Goal: Task Accomplishment & Management: Use online tool/utility

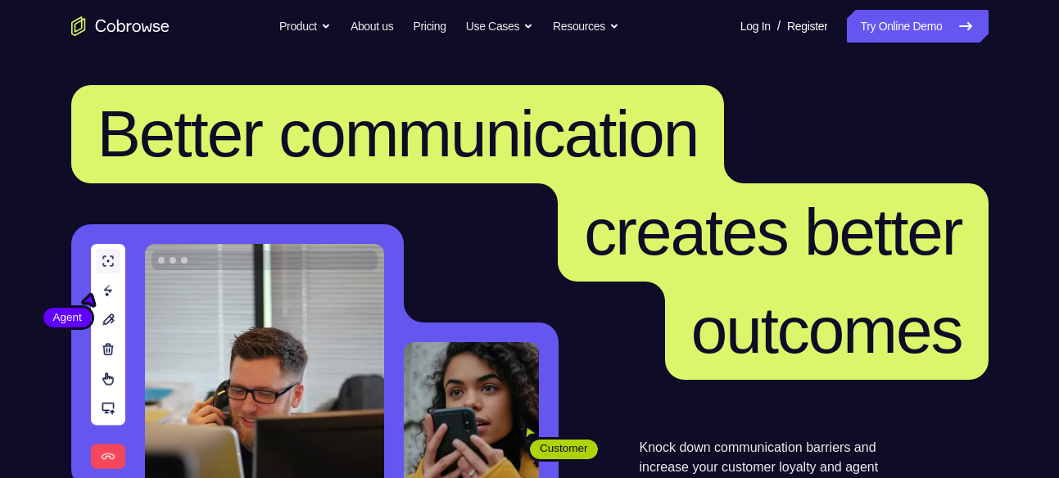
click at [919, 34] on link "Try Online Demo" at bounding box center [917, 26] width 141 height 33
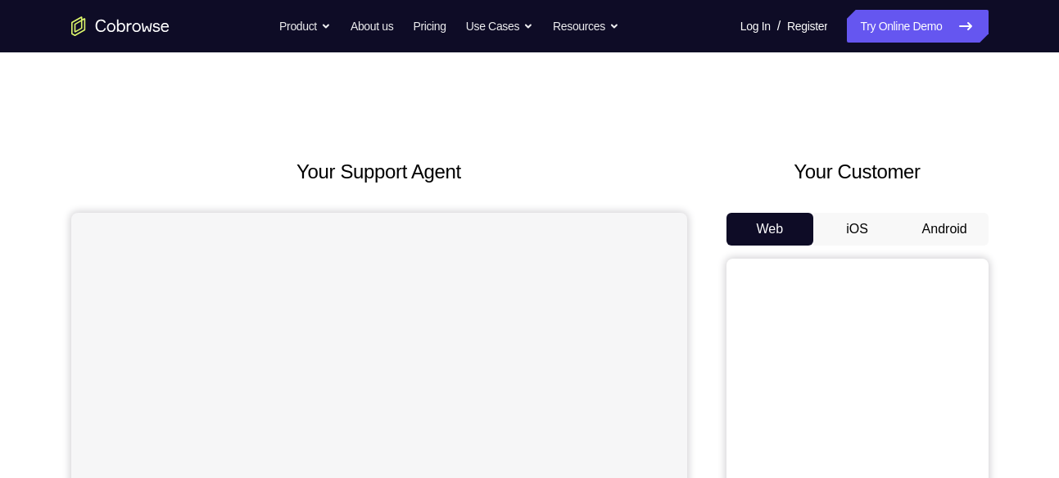
click at [943, 233] on button "Android" at bounding box center [945, 229] width 88 height 33
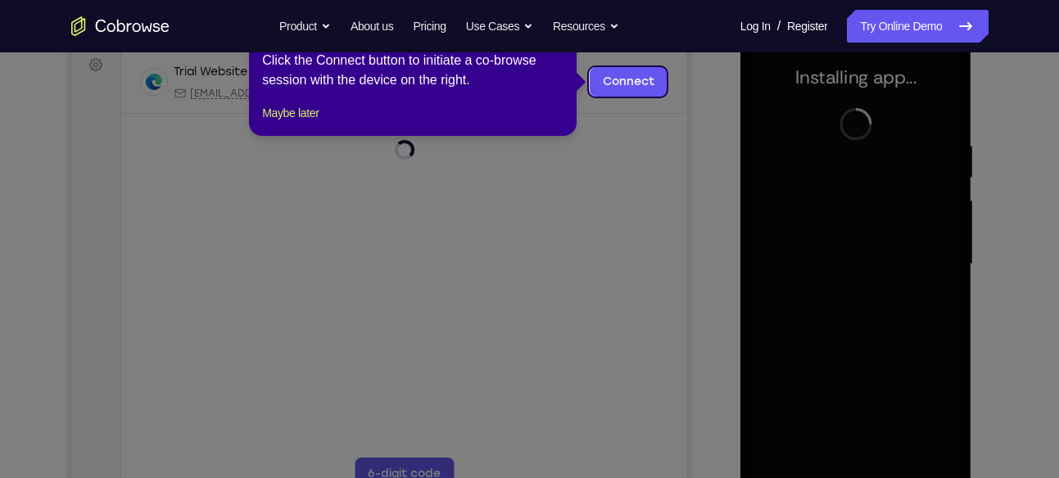
scroll to position [233, 0]
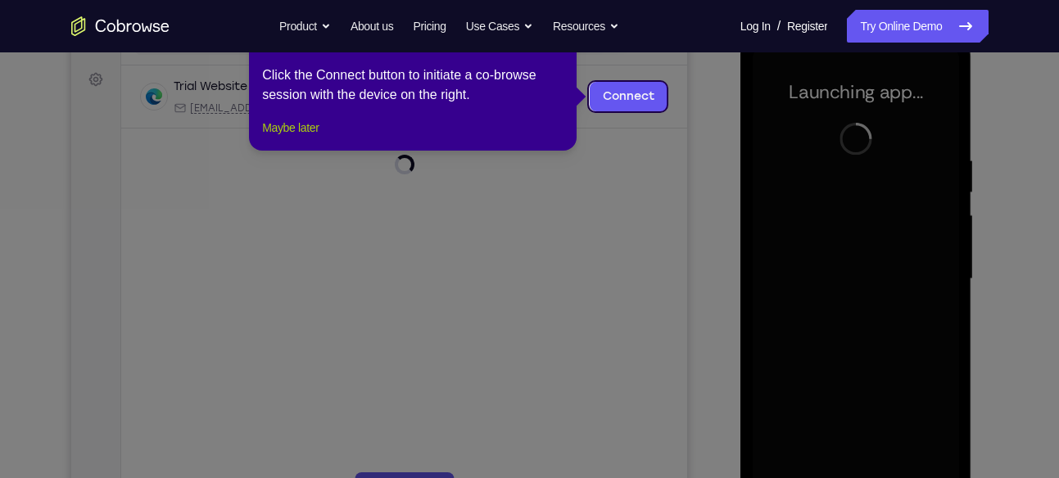
click at [318, 138] on button "Maybe later" at bounding box center [290, 128] width 56 height 20
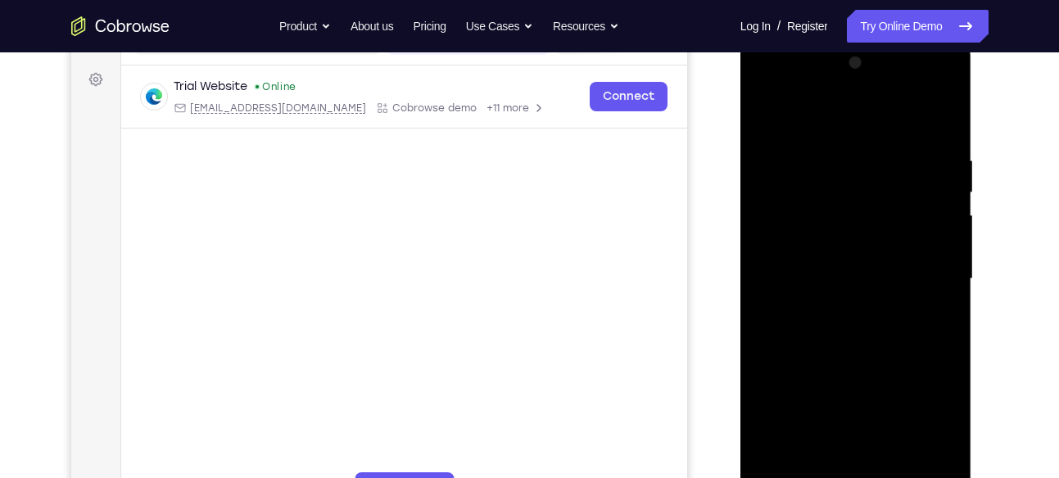
scroll to position [337, 0]
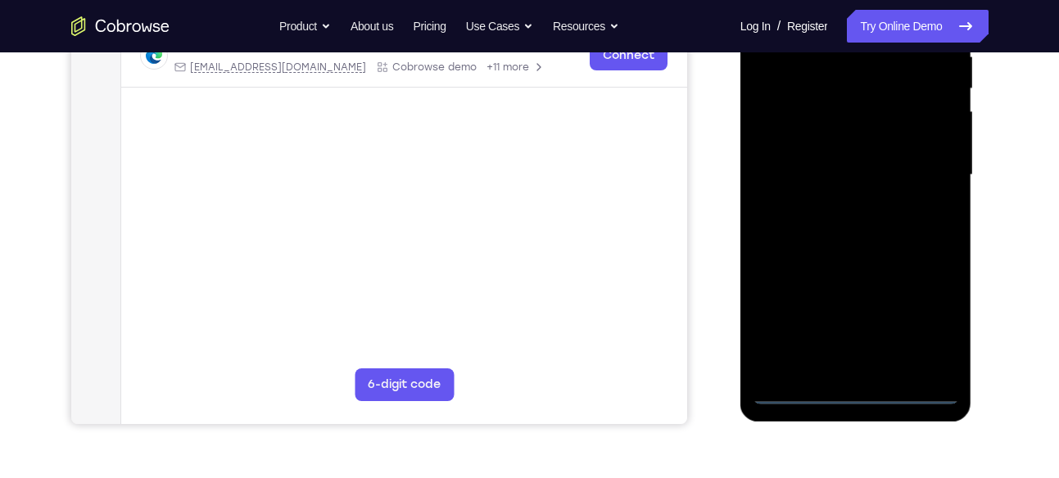
click at [855, 389] on div at bounding box center [855, 175] width 206 height 458
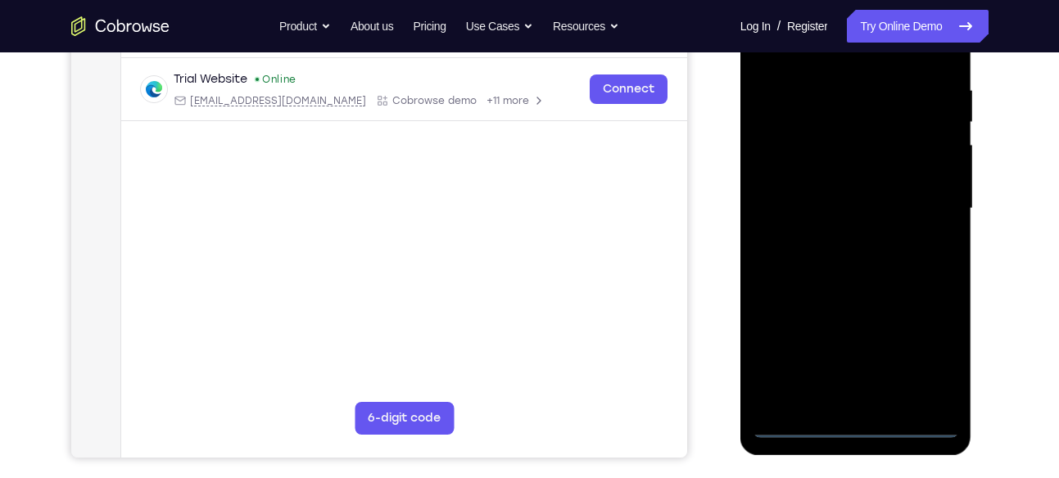
scroll to position [275, 0]
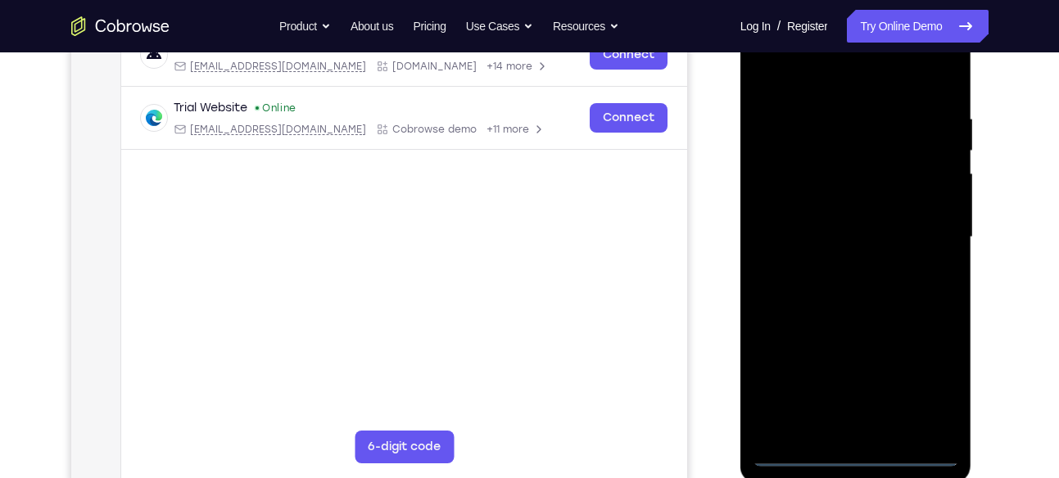
click at [936, 380] on div at bounding box center [855, 237] width 206 height 458
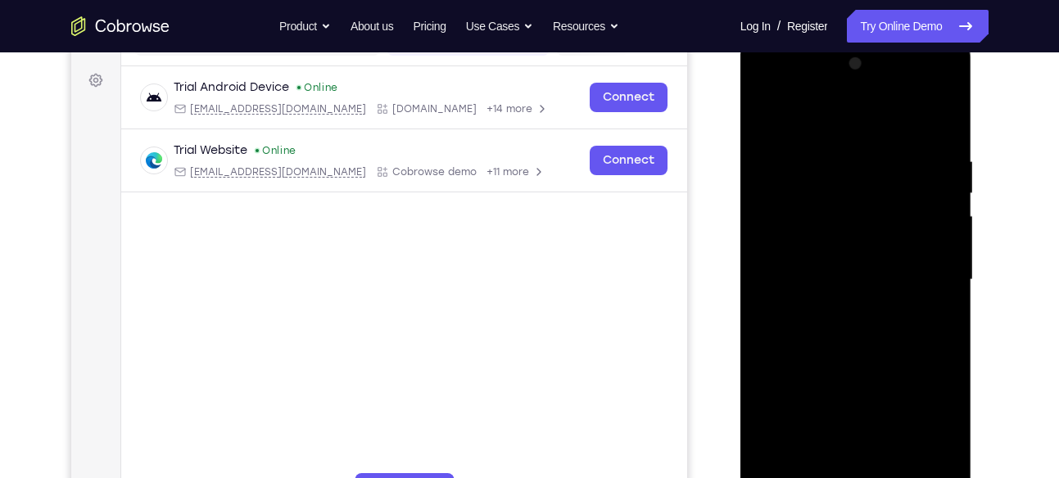
scroll to position [231, 0]
click at [768, 82] on div at bounding box center [855, 281] width 206 height 458
click at [914, 270] on div at bounding box center [855, 281] width 206 height 458
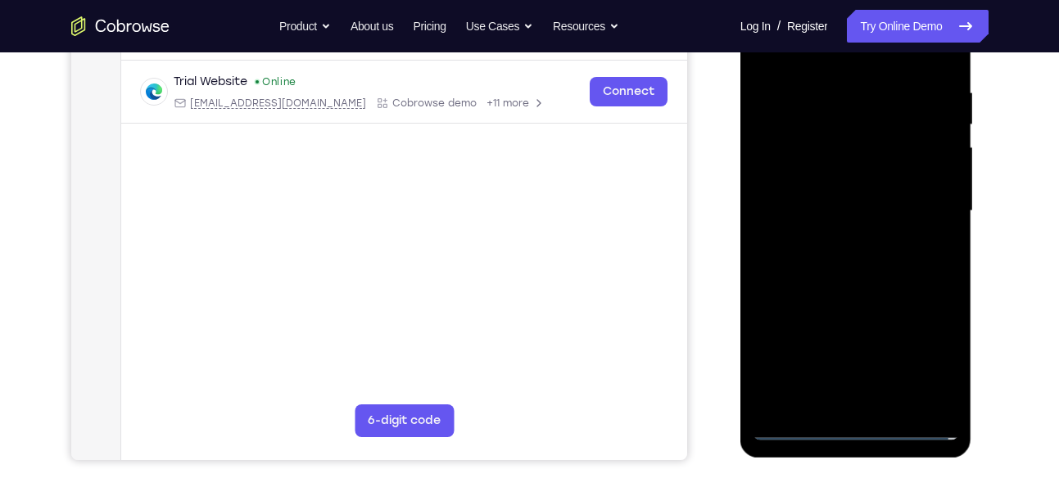
scroll to position [311, 0]
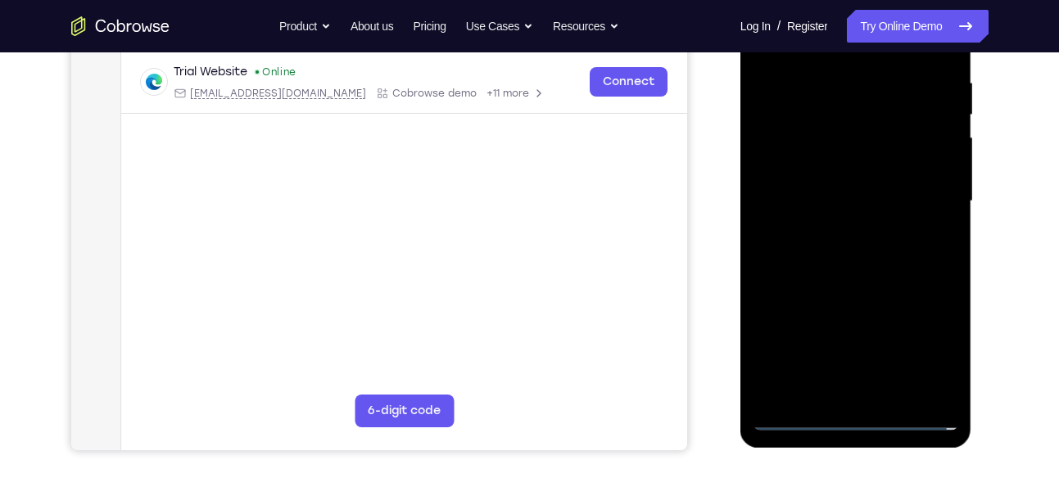
click at [875, 392] on div at bounding box center [855, 201] width 206 height 458
click at [795, 193] on div at bounding box center [855, 201] width 206 height 458
click at [948, 389] on div at bounding box center [855, 201] width 206 height 458
click at [942, 386] on div at bounding box center [855, 201] width 206 height 458
click at [881, 196] on div at bounding box center [855, 201] width 206 height 458
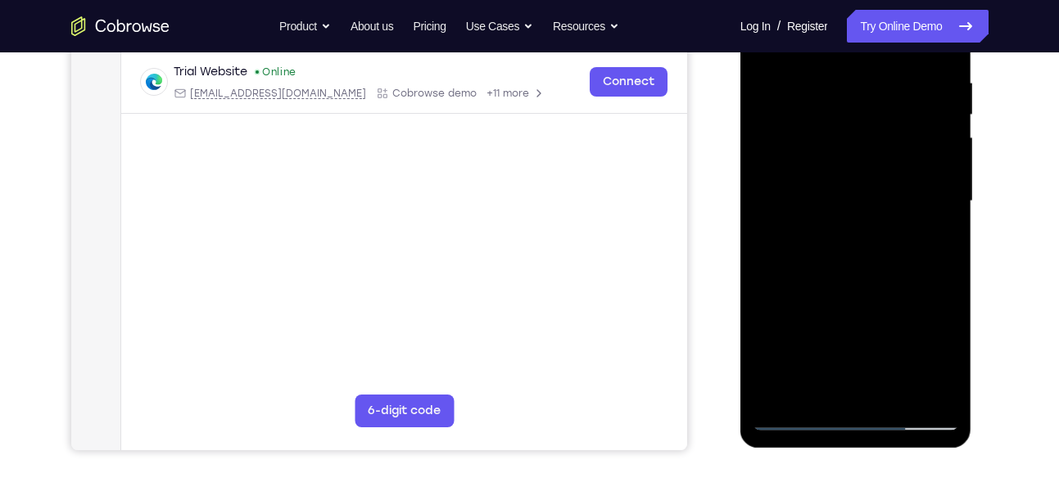
click at [871, 284] on div at bounding box center [855, 201] width 206 height 458
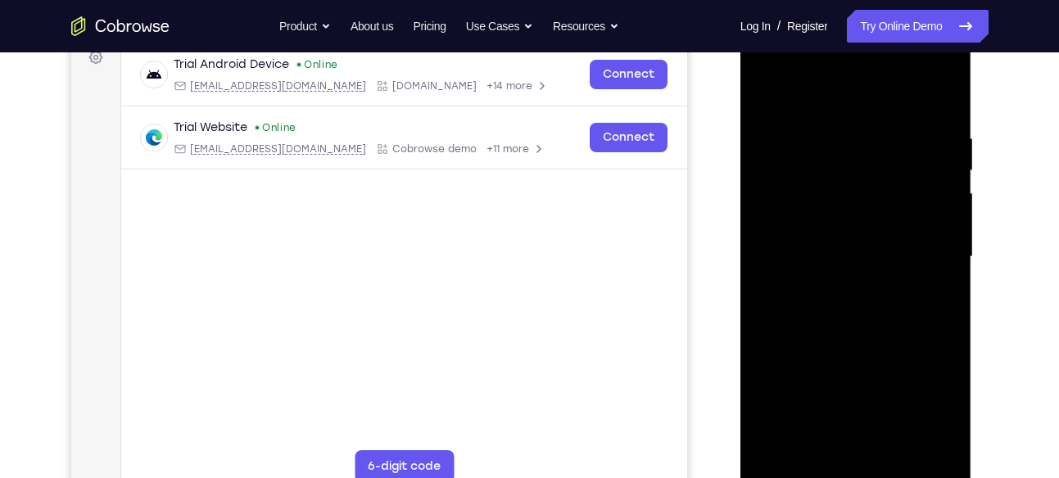
scroll to position [256, 0]
click at [851, 368] on div at bounding box center [855, 256] width 206 height 458
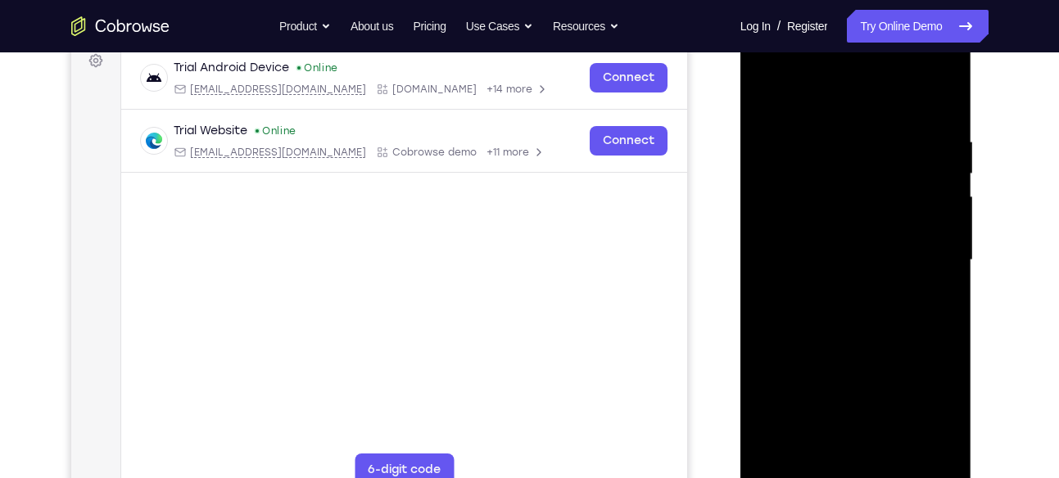
scroll to position [251, 0]
click at [895, 448] on div at bounding box center [855, 261] width 206 height 458
click at [860, 341] on div at bounding box center [855, 261] width 206 height 458
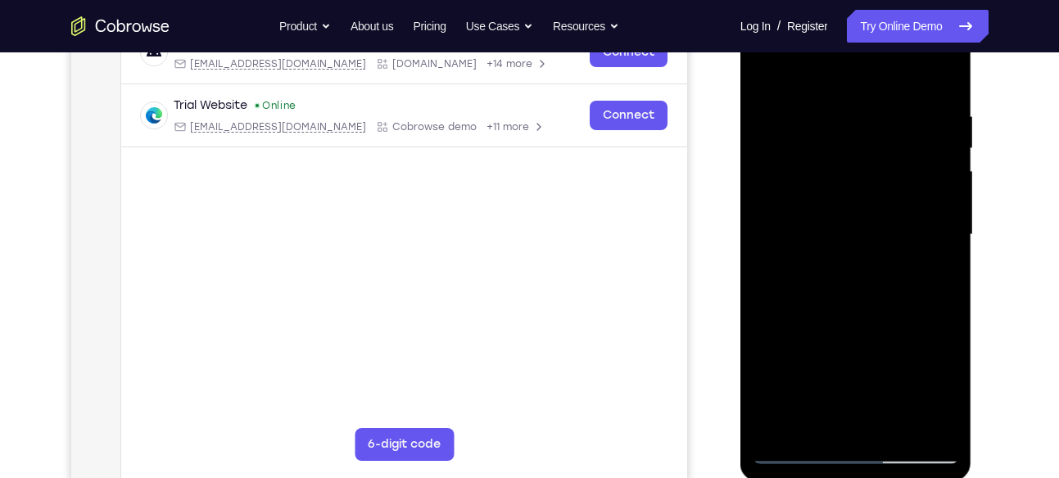
scroll to position [277, 0]
drag, startPoint x: 835, startPoint y: 277, endPoint x: 853, endPoint y: 225, distance: 54.6
click at [853, 225] on div at bounding box center [855, 236] width 206 height 458
drag, startPoint x: 849, startPoint y: 264, endPoint x: 861, endPoint y: 368, distance: 104.7
click at [861, 368] on div at bounding box center [855, 236] width 206 height 458
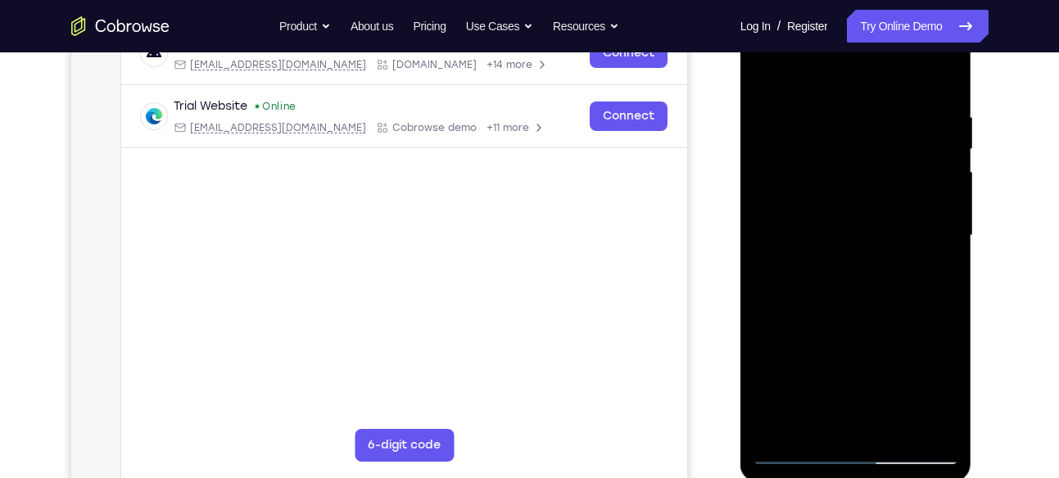
click at [780, 129] on div at bounding box center [855, 236] width 206 height 458
click at [847, 129] on div at bounding box center [855, 236] width 206 height 458
click at [768, 70] on div at bounding box center [855, 236] width 206 height 458
click at [829, 369] on div at bounding box center [855, 236] width 206 height 458
click at [814, 271] on div at bounding box center [855, 236] width 206 height 458
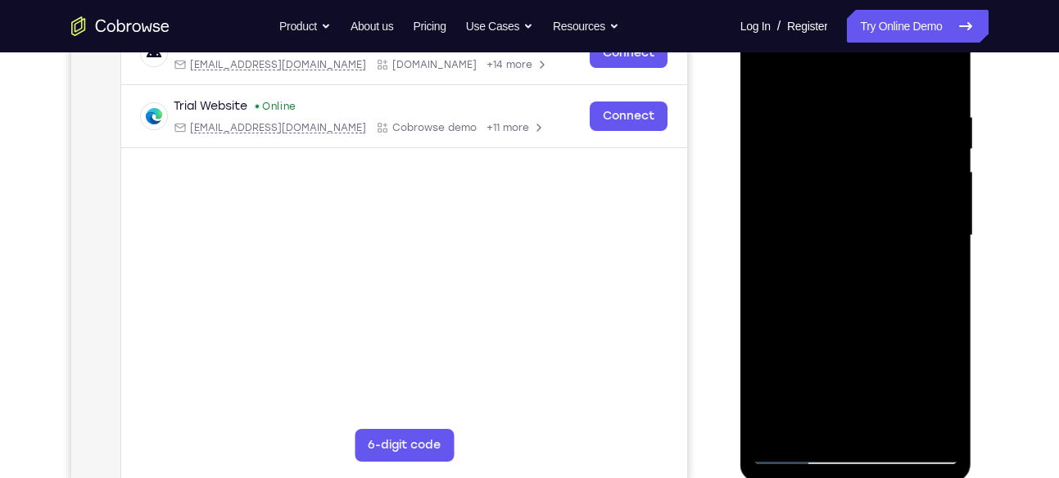
click at [931, 274] on div at bounding box center [855, 236] width 206 height 458
click at [809, 75] on div at bounding box center [855, 236] width 206 height 458
click at [764, 70] on div at bounding box center [855, 236] width 206 height 458
click at [779, 145] on div at bounding box center [855, 236] width 206 height 458
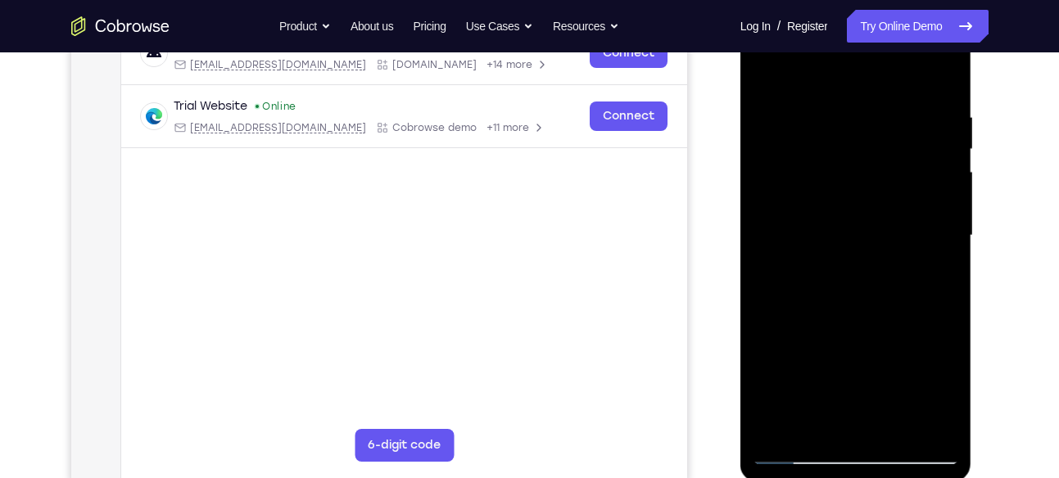
click at [814, 418] on div at bounding box center [855, 236] width 206 height 458
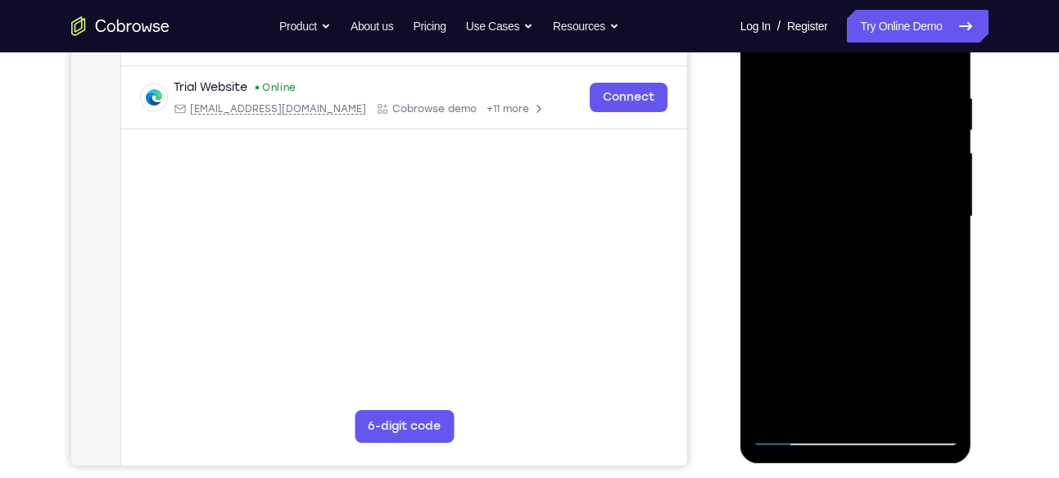
scroll to position [295, 0]
drag, startPoint x: 838, startPoint y: 322, endPoint x: 889, endPoint y: 219, distance: 114.6
click at [889, 219] on div at bounding box center [855, 218] width 206 height 458
drag, startPoint x: 856, startPoint y: 336, endPoint x: 869, endPoint y: 234, distance: 103.3
click at [869, 234] on div at bounding box center [855, 218] width 206 height 458
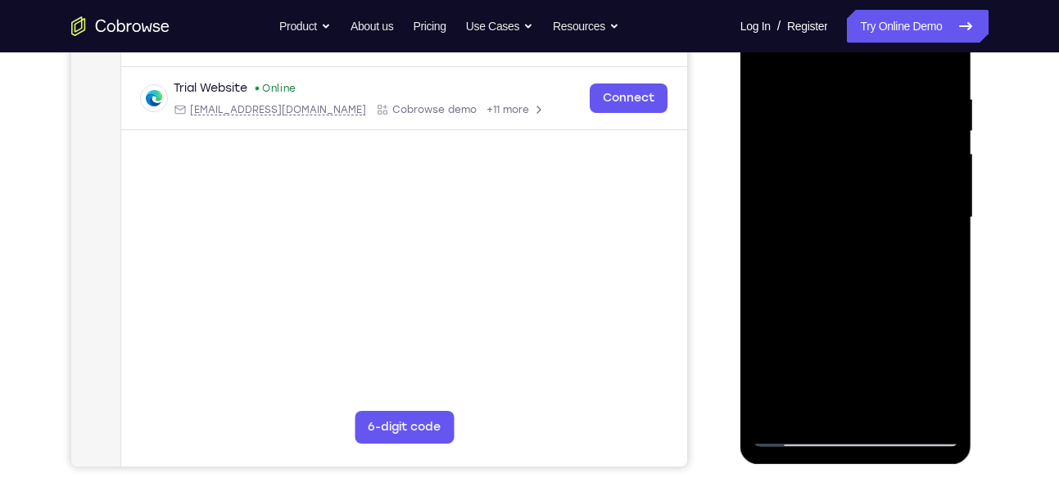
drag, startPoint x: 838, startPoint y: 339, endPoint x: 853, endPoint y: 225, distance: 114.9
click at [853, 225] on div at bounding box center [855, 218] width 206 height 458
drag, startPoint x: 859, startPoint y: 342, endPoint x: 882, endPoint y: 244, distance: 100.9
click at [882, 244] on div at bounding box center [855, 218] width 206 height 458
drag, startPoint x: 892, startPoint y: 355, endPoint x: 879, endPoint y: 247, distance: 108.9
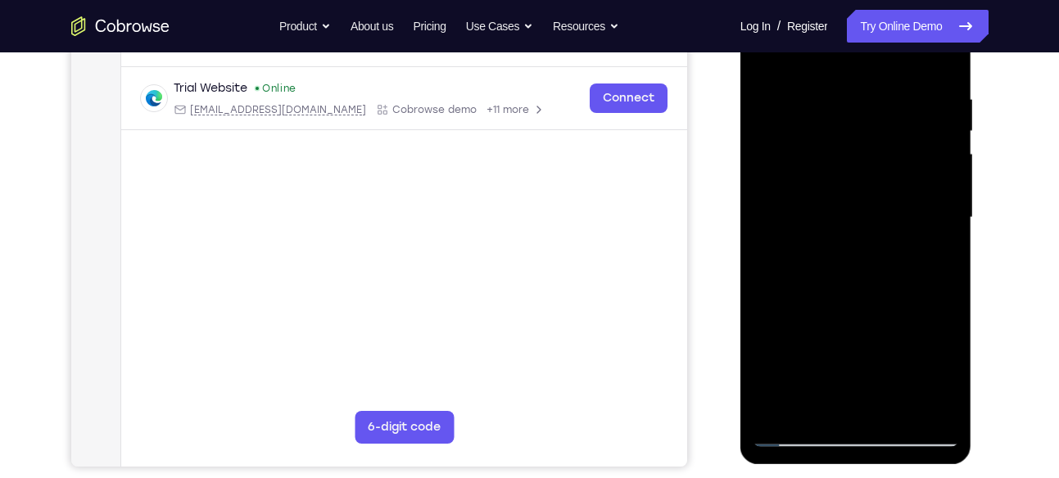
click at [879, 247] on div at bounding box center [855, 218] width 206 height 458
drag, startPoint x: 827, startPoint y: 361, endPoint x: 842, endPoint y: 307, distance: 56.2
click at [842, 307] on div at bounding box center [855, 218] width 206 height 458
drag, startPoint x: 888, startPoint y: 373, endPoint x: 904, endPoint y: 295, distance: 79.3
click at [904, 295] on div at bounding box center [855, 218] width 206 height 458
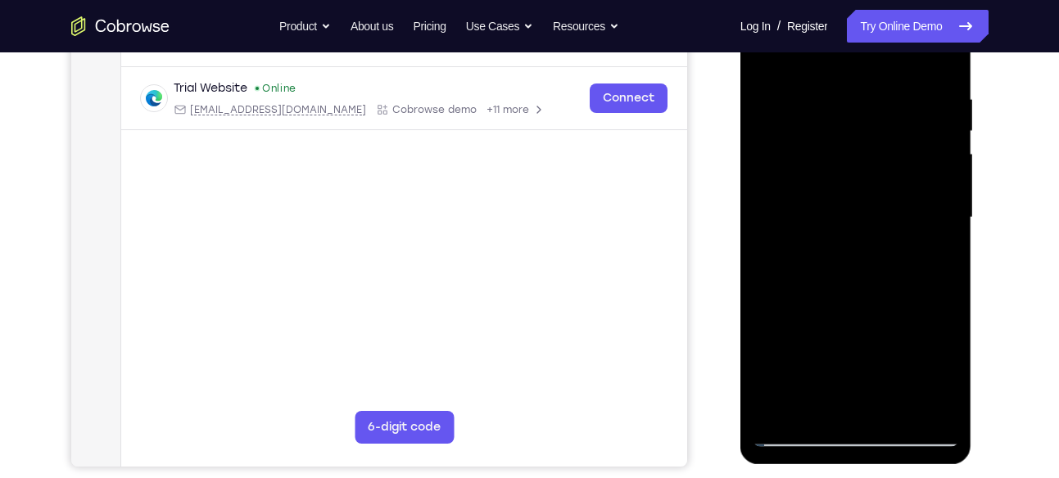
drag, startPoint x: 829, startPoint y: 315, endPoint x: 841, endPoint y: 360, distance: 46.5
click at [841, 360] on div at bounding box center [855, 218] width 206 height 458
click at [841, 359] on div at bounding box center [855, 218] width 206 height 458
drag, startPoint x: 794, startPoint y: 306, endPoint x: 811, endPoint y: 359, distance: 55.9
click at [811, 359] on div at bounding box center [855, 218] width 206 height 458
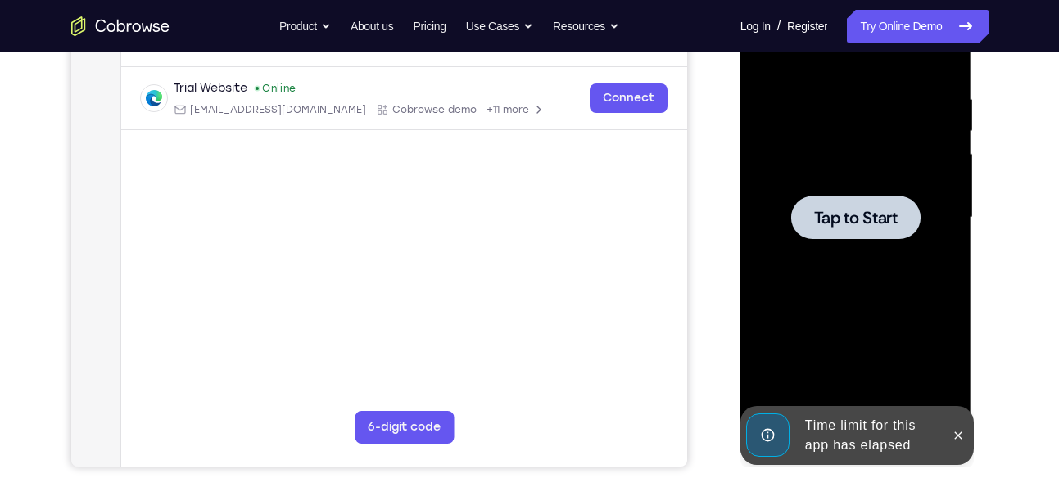
click at [838, 223] on span "Tap to Start" at bounding box center [856, 218] width 84 height 16
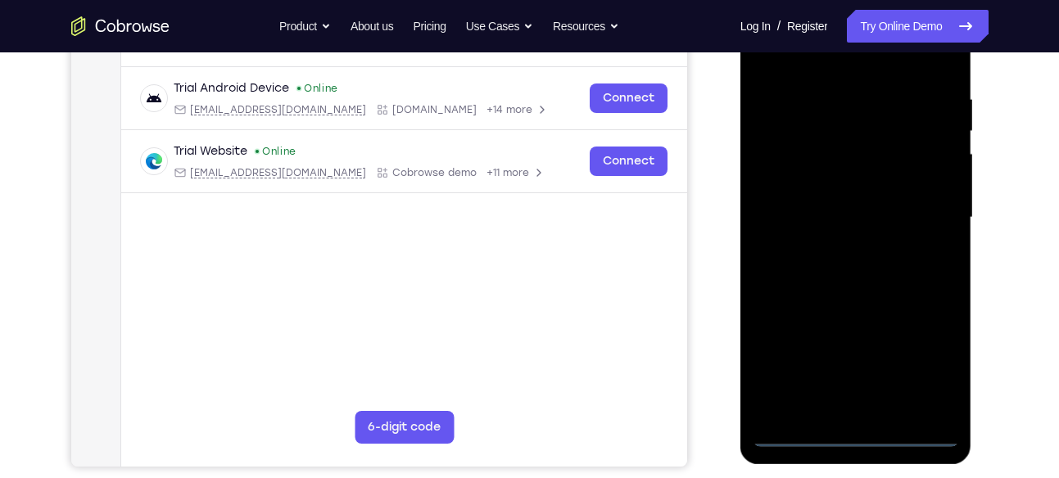
click at [852, 431] on div at bounding box center [855, 218] width 206 height 458
click at [925, 361] on div at bounding box center [855, 218] width 206 height 458
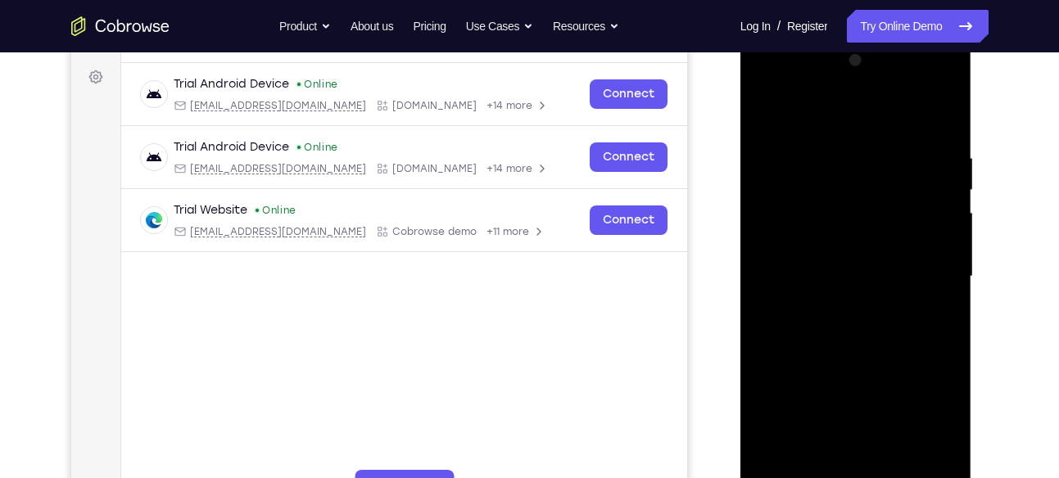
scroll to position [235, 0]
click at [766, 78] on div at bounding box center [855, 277] width 206 height 458
click at [927, 284] on div at bounding box center [855, 277] width 206 height 458
click at [839, 305] on div at bounding box center [855, 277] width 206 height 458
click at [840, 254] on div at bounding box center [855, 277] width 206 height 458
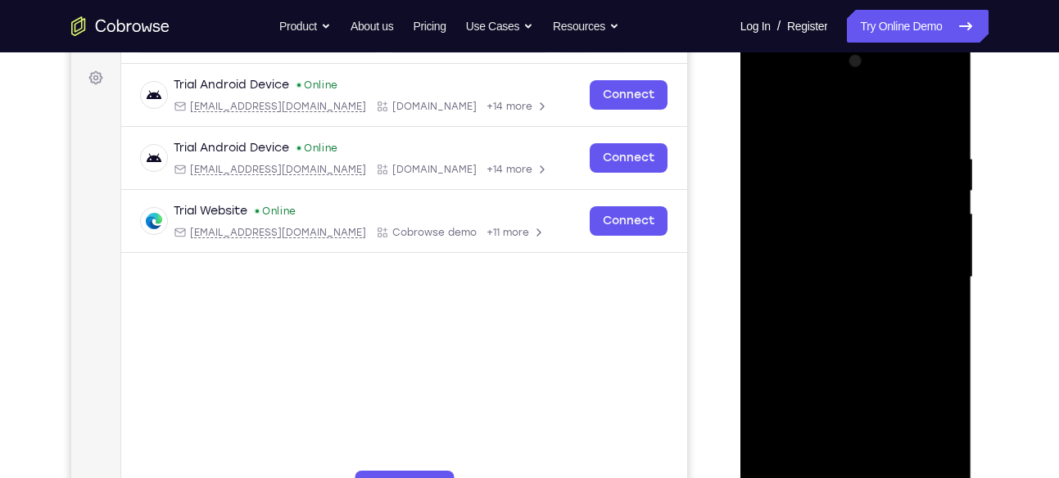
click at [847, 271] on div at bounding box center [855, 277] width 206 height 458
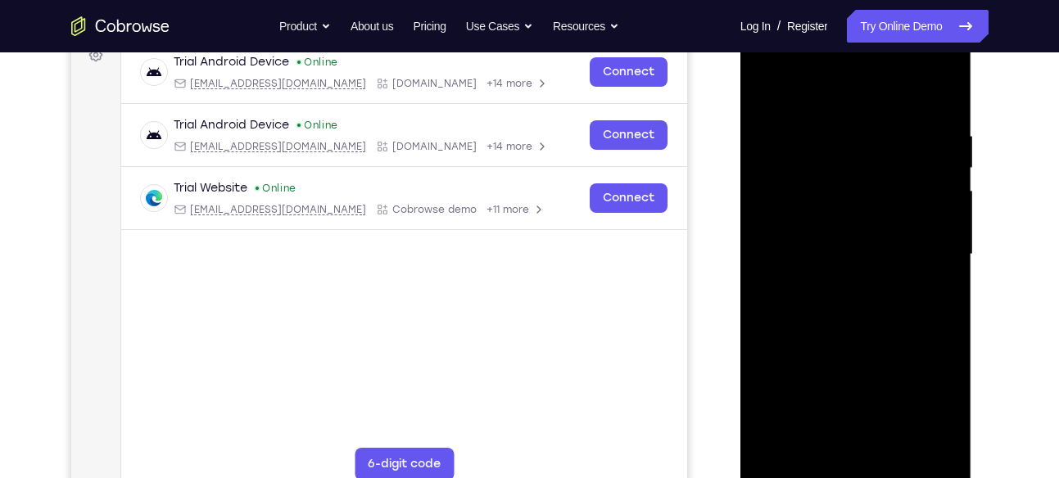
scroll to position [259, 0]
click at [893, 450] on div at bounding box center [855, 254] width 206 height 458
click at [878, 326] on div at bounding box center [855, 254] width 206 height 458
click at [896, 439] on div at bounding box center [855, 254] width 206 height 458
click at [860, 342] on div at bounding box center [855, 254] width 206 height 458
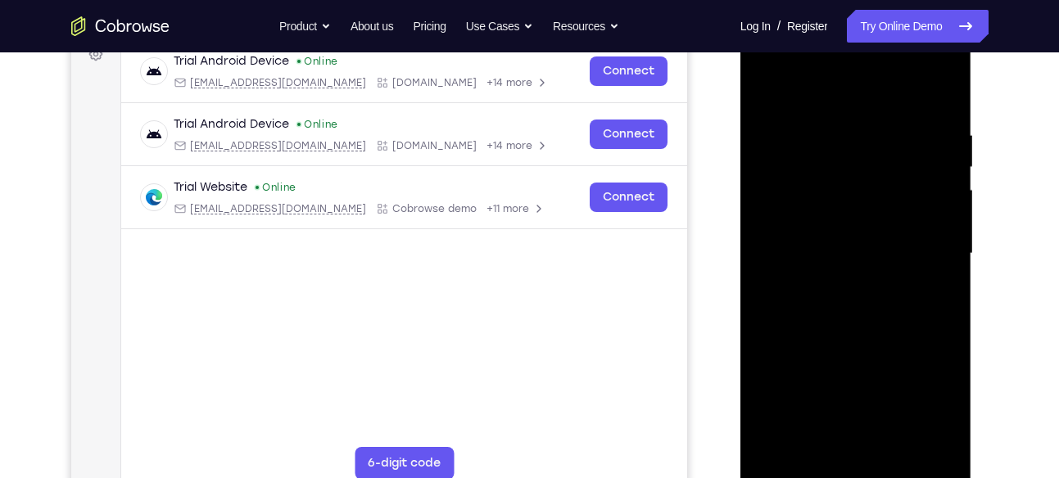
click at [779, 151] on div at bounding box center [855, 254] width 206 height 458
click at [814, 438] on div at bounding box center [855, 254] width 206 height 458
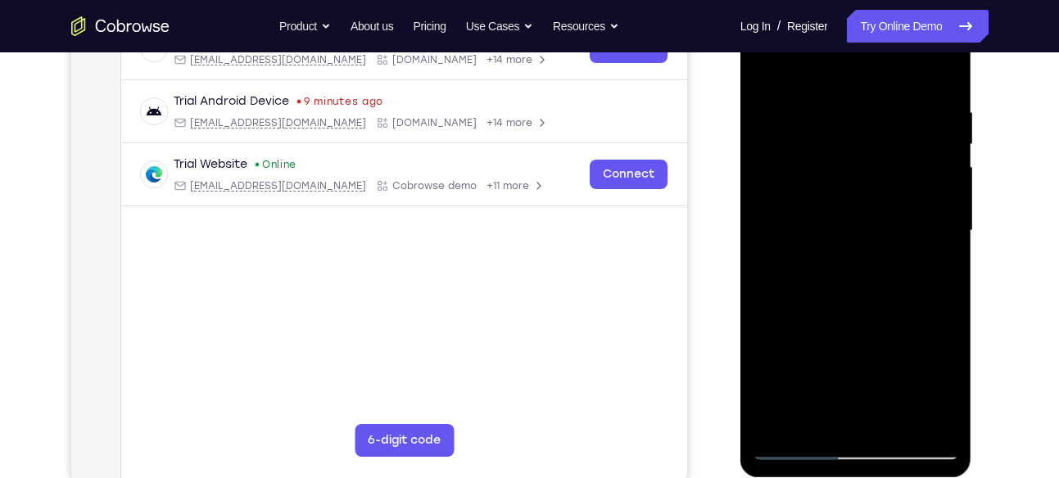
scroll to position [277, 0]
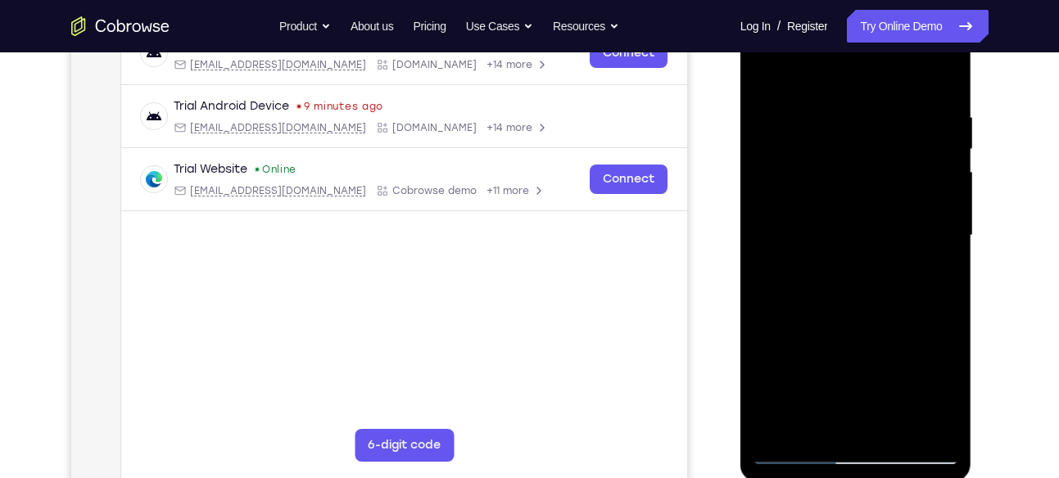
drag, startPoint x: 870, startPoint y: 382, endPoint x: 885, endPoint y: 267, distance: 115.6
click at [885, 267] on div at bounding box center [855, 236] width 206 height 458
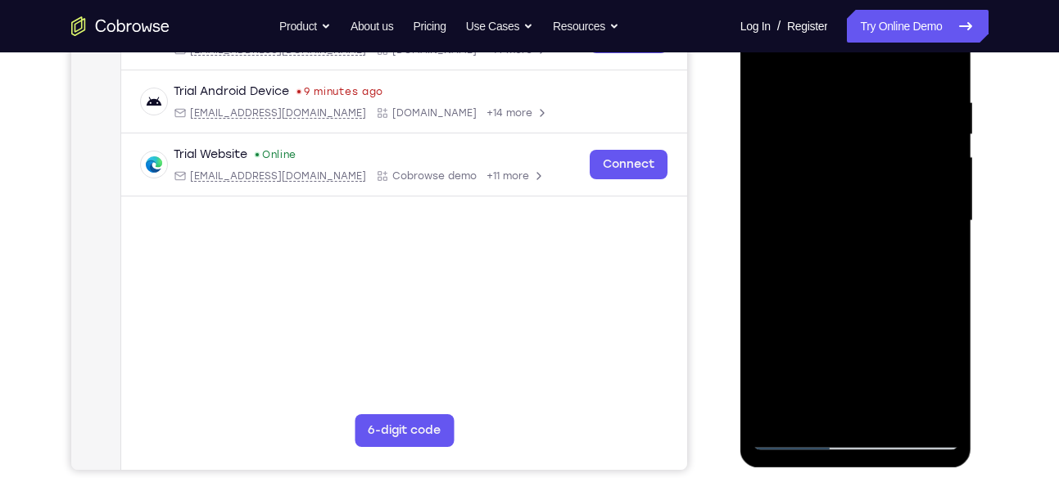
scroll to position [289, 0]
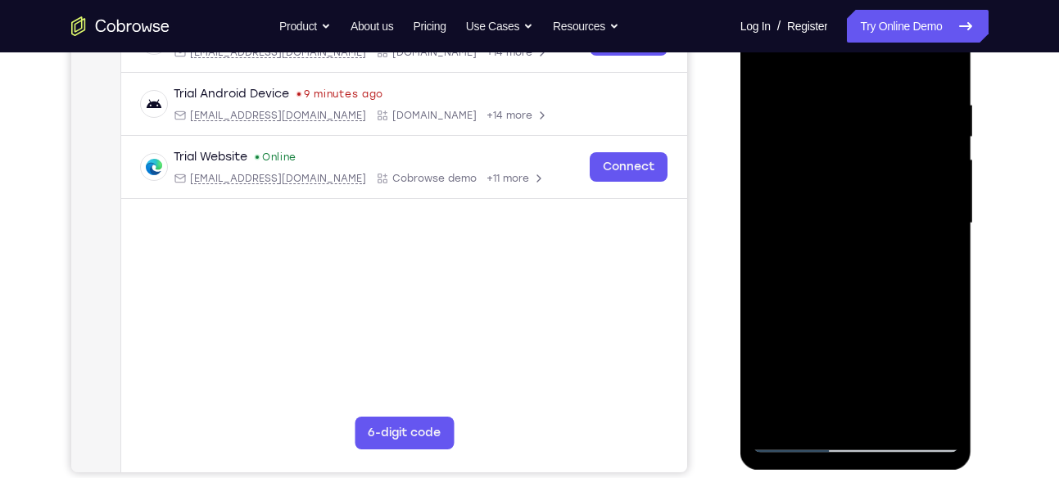
drag, startPoint x: 842, startPoint y: 305, endPoint x: 852, endPoint y: 230, distance: 76.0
click at [852, 230] on div at bounding box center [855, 223] width 206 height 458
drag, startPoint x: 838, startPoint y: 353, endPoint x: 863, endPoint y: 238, distance: 117.4
click at [863, 238] on div at bounding box center [855, 223] width 206 height 458
drag, startPoint x: 848, startPoint y: 360, endPoint x: 868, endPoint y: 279, distance: 83.4
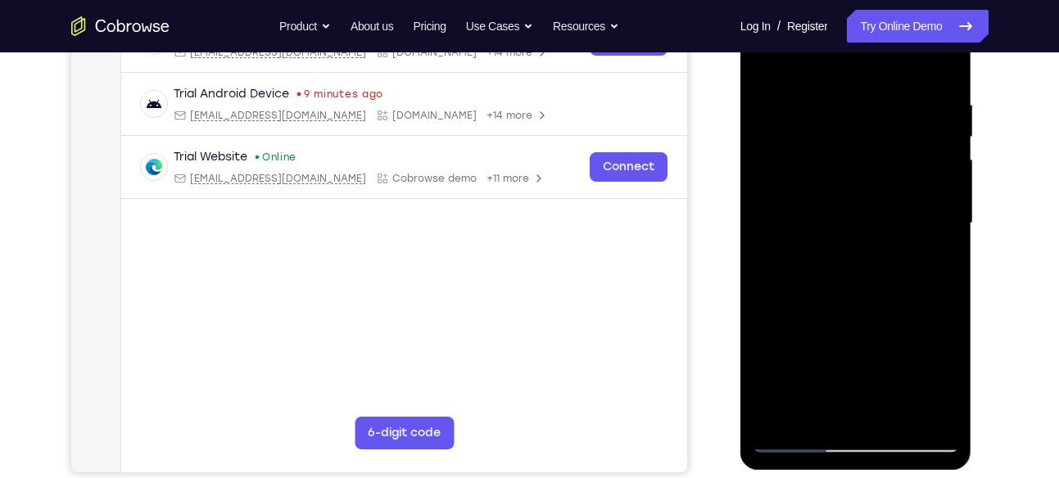
click at [868, 279] on div at bounding box center [855, 223] width 206 height 458
drag, startPoint x: 857, startPoint y: 356, endPoint x: 867, endPoint y: 306, distance: 50.9
click at [867, 306] on div at bounding box center [855, 223] width 206 height 458
drag, startPoint x: 858, startPoint y: 360, endPoint x: 850, endPoint y: 289, distance: 71.7
click at [850, 289] on div at bounding box center [855, 223] width 206 height 458
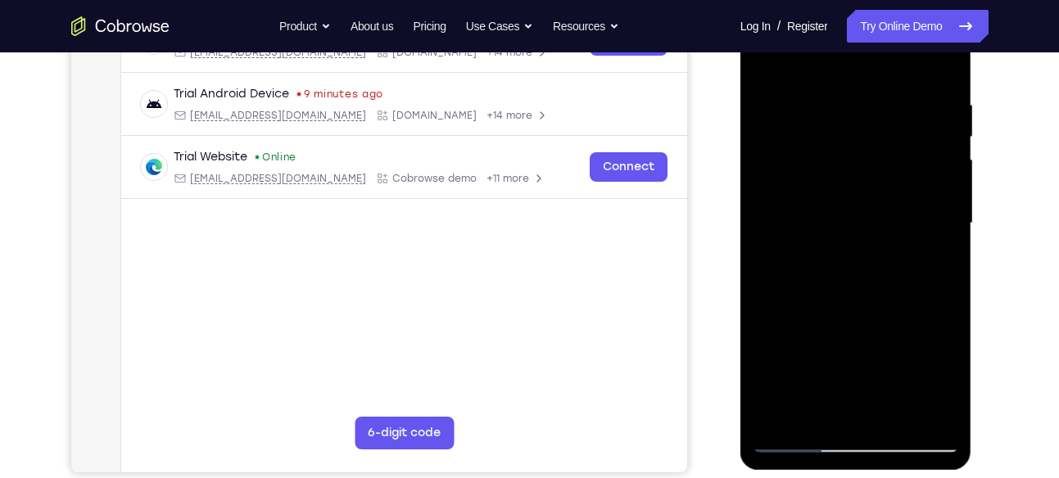
drag, startPoint x: 842, startPoint y: 383, endPoint x: 849, endPoint y: 307, distance: 76.5
click at [849, 307] on div at bounding box center [855, 223] width 206 height 458
drag, startPoint x: 909, startPoint y: 377, endPoint x: 906, endPoint y: 304, distance: 73.7
click at [906, 304] on div at bounding box center [855, 223] width 206 height 458
drag, startPoint x: 841, startPoint y: 376, endPoint x: 870, endPoint y: 315, distance: 67.4
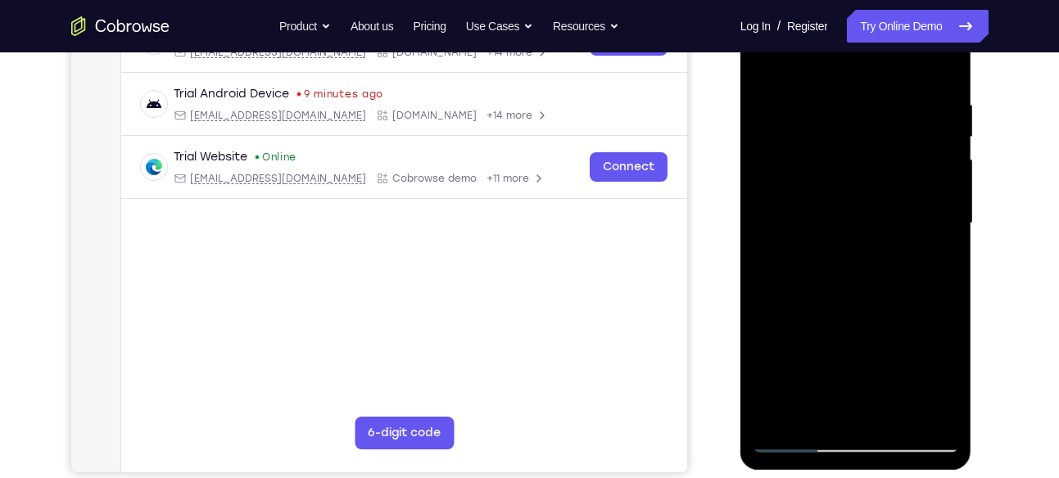
click at [870, 315] on div at bounding box center [855, 223] width 206 height 458
drag, startPoint x: 862, startPoint y: 359, endPoint x: 867, endPoint y: 306, distance: 53.4
click at [867, 306] on div at bounding box center [855, 223] width 206 height 458
drag, startPoint x: 852, startPoint y: 323, endPoint x: 870, endPoint y: 411, distance: 89.4
click at [870, 411] on div at bounding box center [855, 223] width 206 height 458
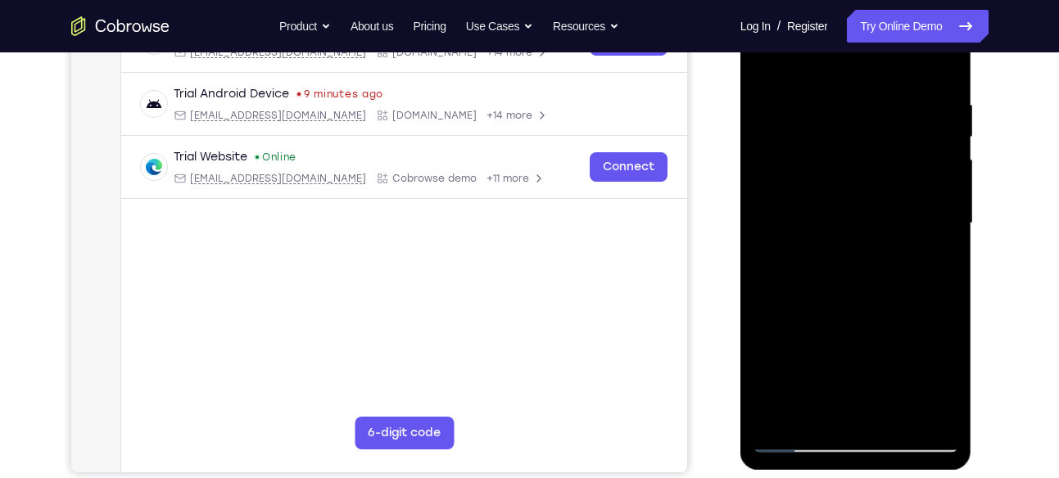
click at [922, 319] on div at bounding box center [855, 223] width 206 height 458
click at [933, 62] on div at bounding box center [855, 223] width 206 height 458
drag, startPoint x: 784, startPoint y: 293, endPoint x: 795, endPoint y: 225, distance: 68.8
click at [795, 225] on div at bounding box center [855, 223] width 206 height 458
click at [774, 54] on div at bounding box center [855, 223] width 206 height 458
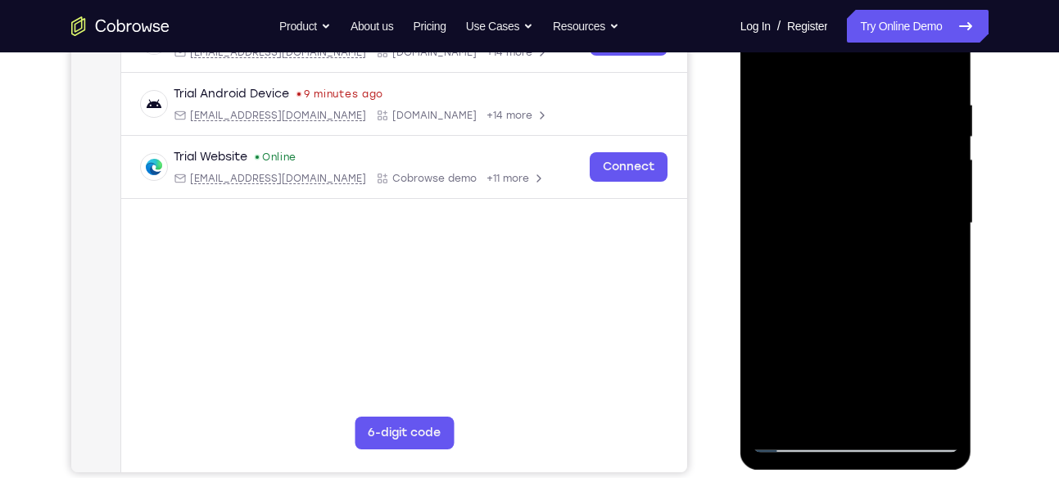
click at [927, 104] on div at bounding box center [855, 223] width 206 height 458
click at [901, 65] on div at bounding box center [855, 223] width 206 height 458
click at [899, 64] on div at bounding box center [855, 223] width 206 height 458
click at [939, 406] on div at bounding box center [855, 223] width 206 height 458
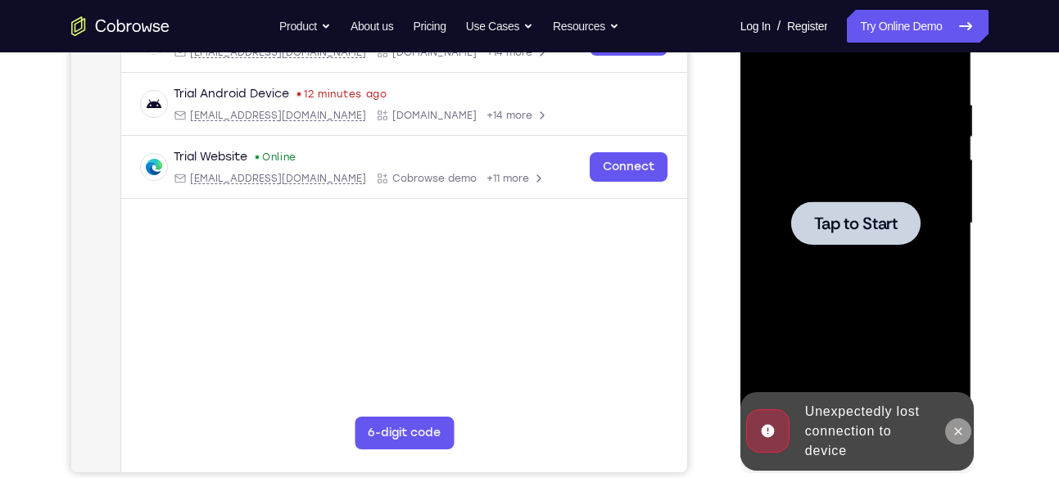
click at [950, 435] on button at bounding box center [958, 431] width 26 height 26
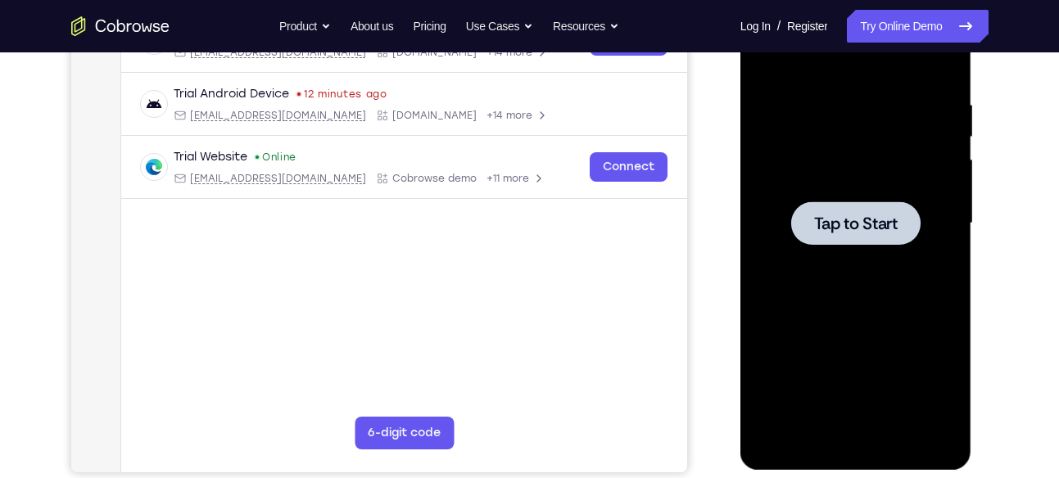
click at [858, 227] on span "Tap to Start" at bounding box center [856, 223] width 84 height 16
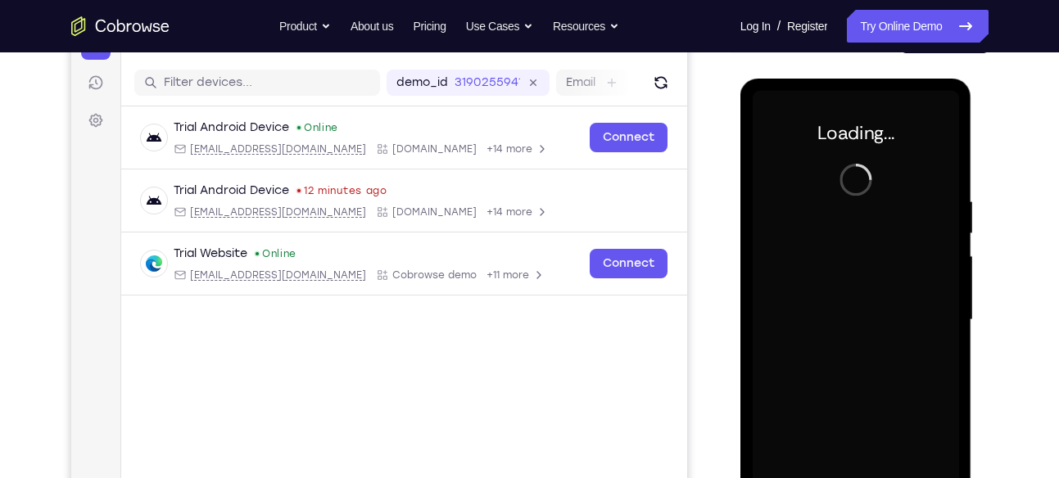
scroll to position [192, 0]
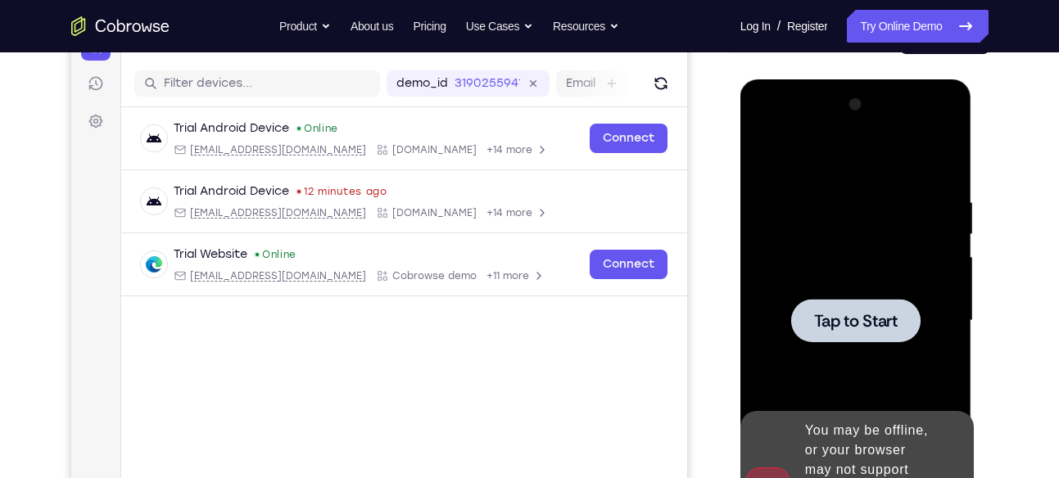
click at [844, 307] on div at bounding box center [855, 320] width 129 height 43
click at [849, 326] on span "Tap to Start" at bounding box center [856, 321] width 84 height 16
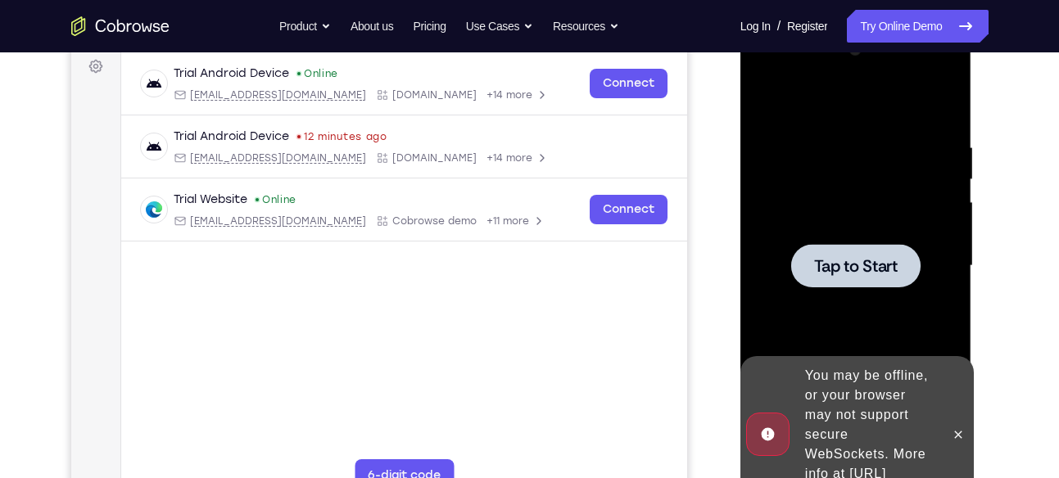
scroll to position [249, 0]
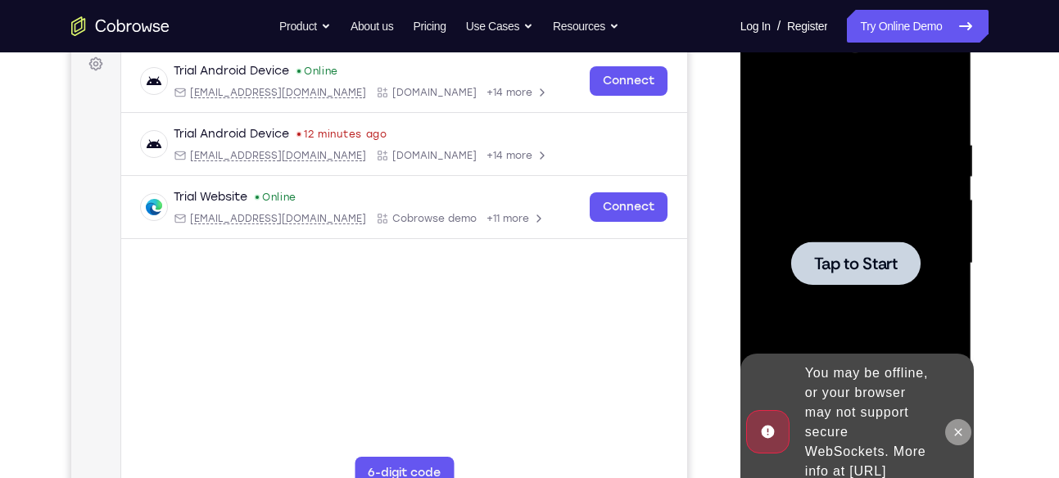
click at [950, 422] on button at bounding box center [958, 432] width 26 height 26
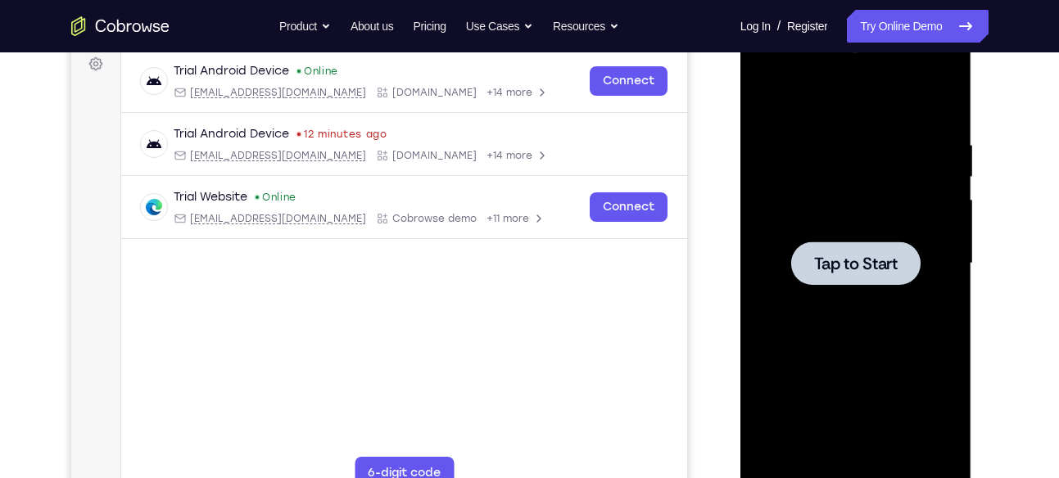
click at [810, 251] on div at bounding box center [855, 263] width 129 height 43
click at [829, 260] on span "Tap to Start" at bounding box center [856, 263] width 84 height 16
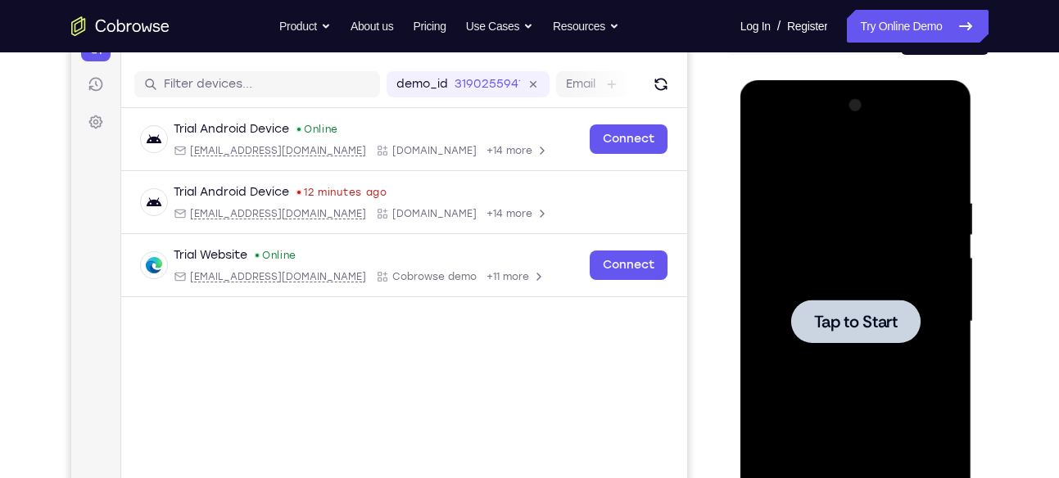
scroll to position [190, 0]
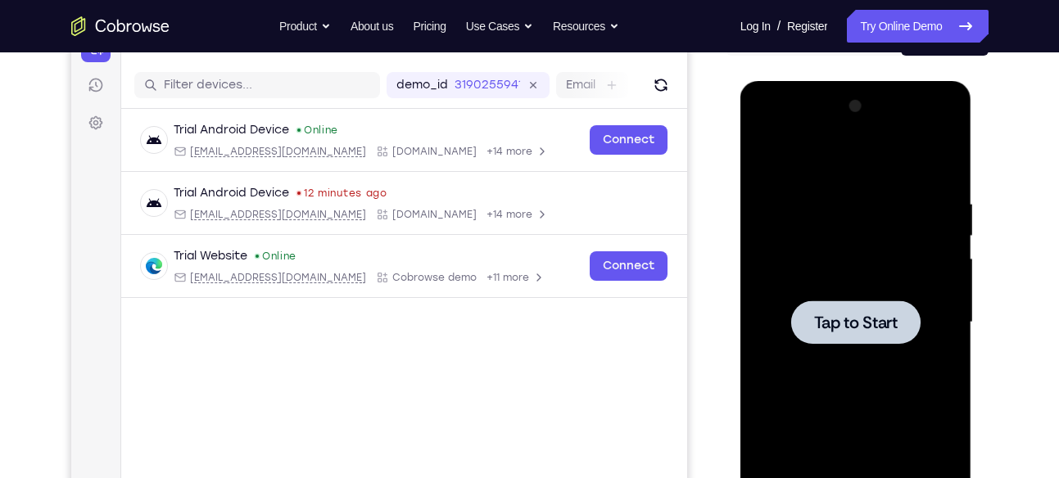
click at [848, 323] on span "Tap to Start" at bounding box center [856, 322] width 84 height 16
drag, startPoint x: 848, startPoint y: 323, endPoint x: 1321, endPoint y: 204, distance: 488.1
click at [848, 323] on span "Tap to Start" at bounding box center [856, 322] width 84 height 16
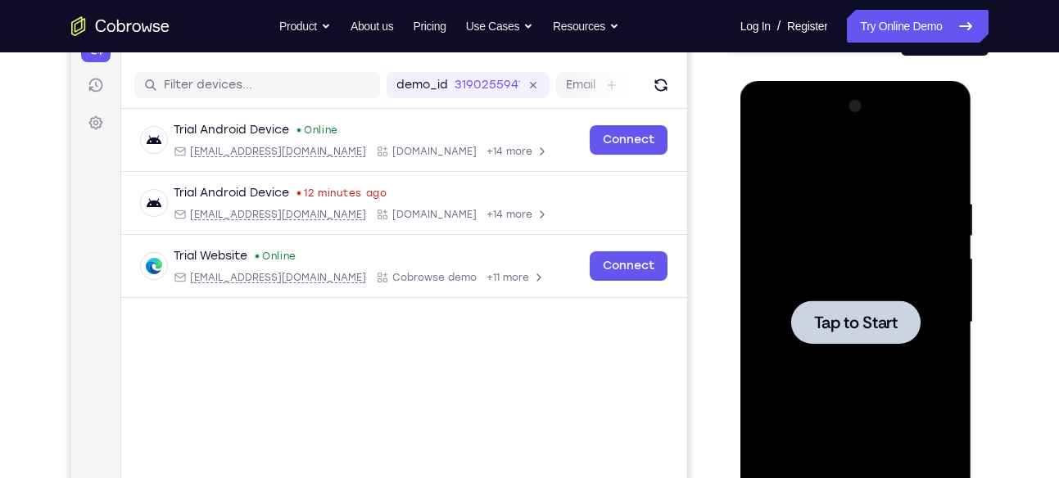
click at [867, 330] on span "Tap to Start" at bounding box center [856, 322] width 84 height 16
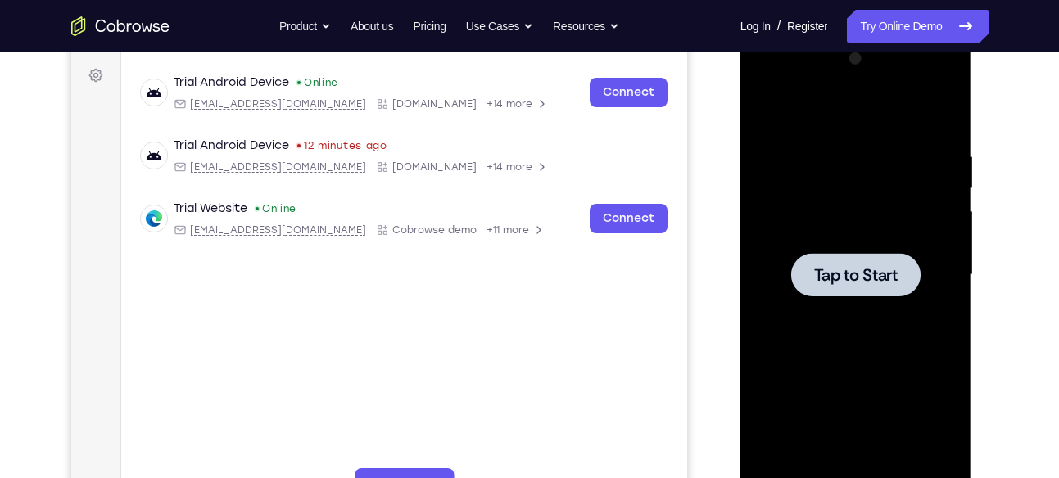
scroll to position [238, 0]
click at [847, 273] on span "Tap to Start" at bounding box center [856, 274] width 84 height 16
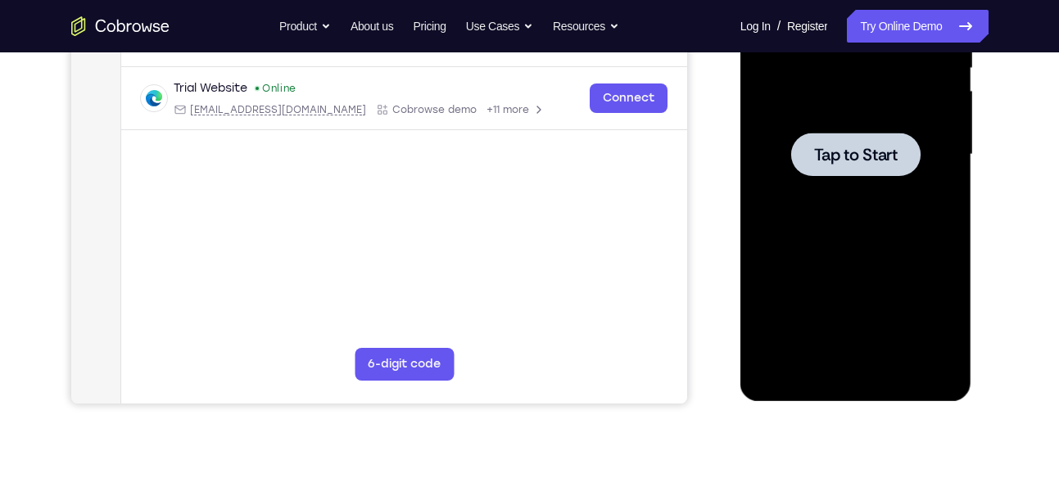
scroll to position [255, 0]
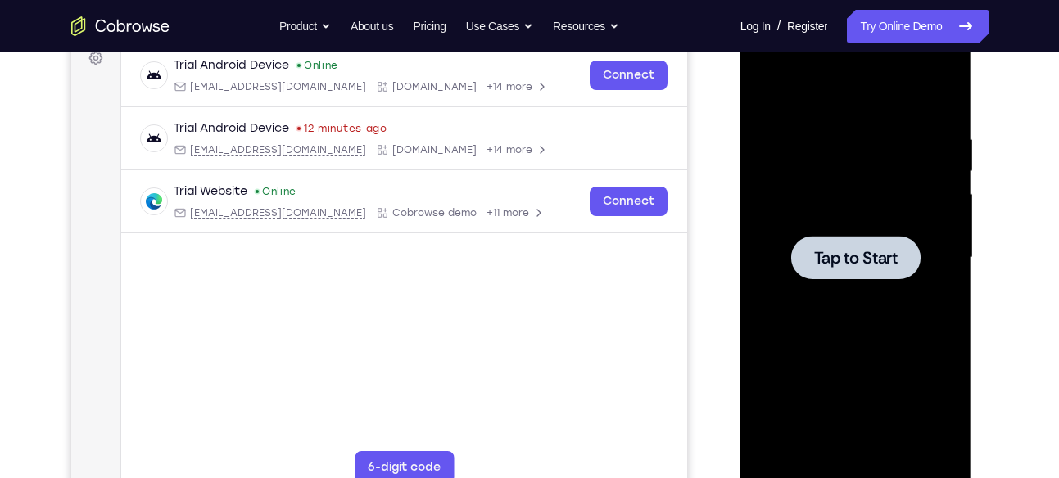
click at [874, 260] on span "Tap to Start" at bounding box center [856, 258] width 84 height 16
click at [839, 265] on span "Tap to Start" at bounding box center [856, 258] width 84 height 16
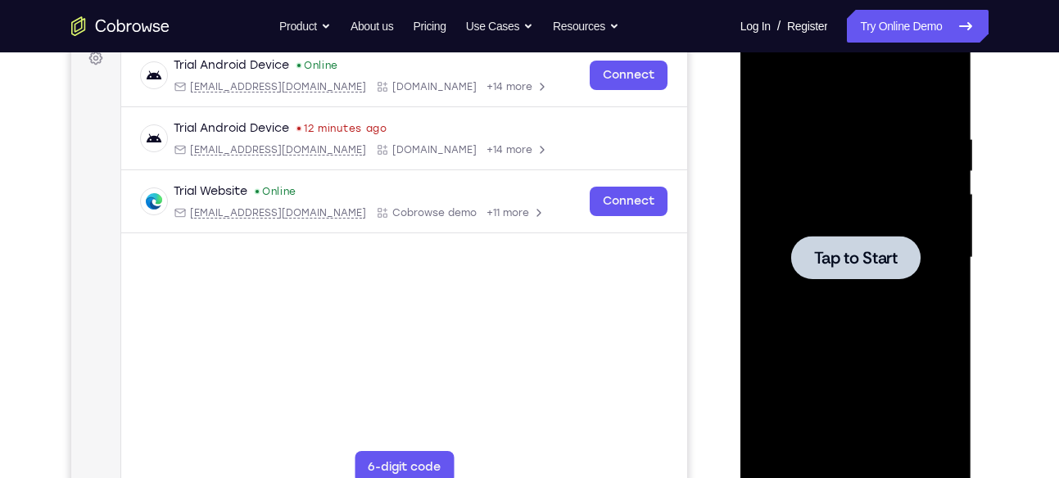
click at [839, 265] on span "Tap to Start" at bounding box center [856, 258] width 84 height 16
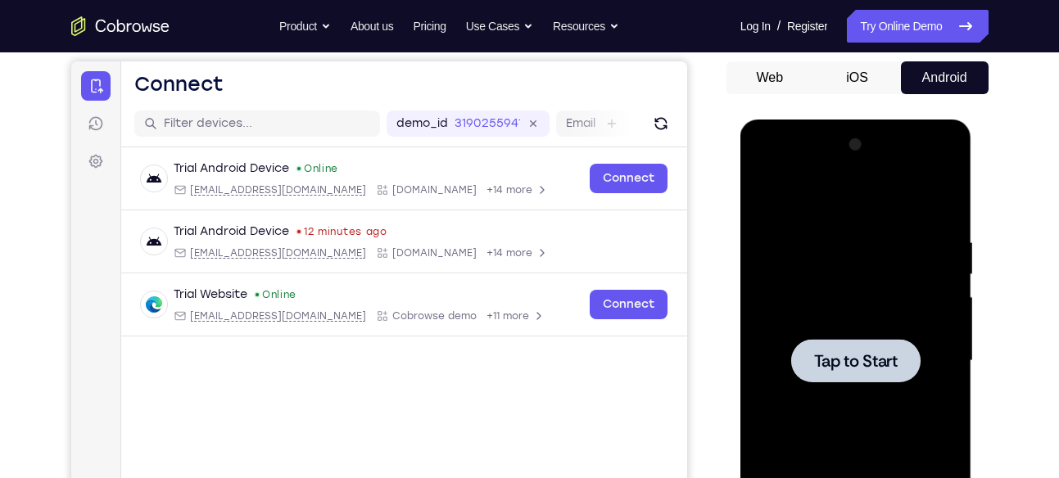
scroll to position [150, 0]
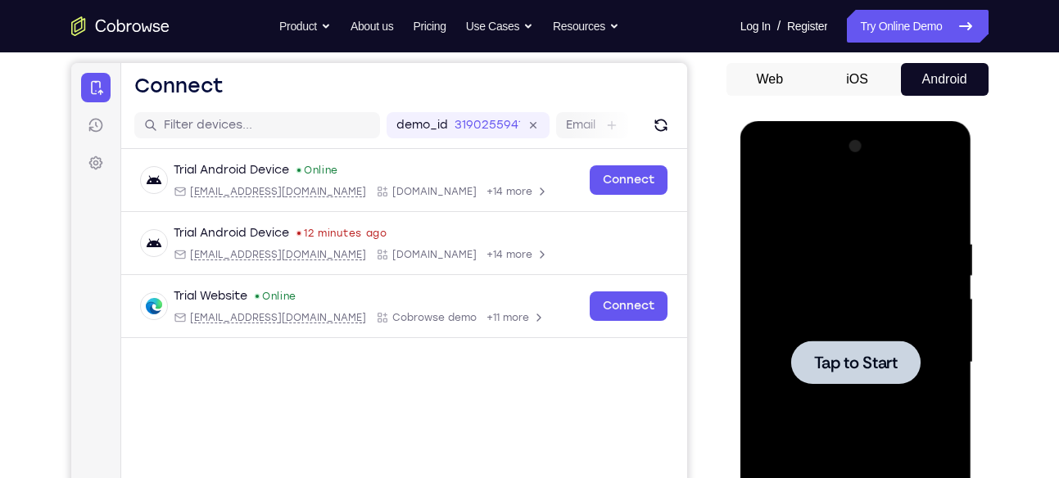
click at [869, 371] on span "Tap to Start" at bounding box center [856, 363] width 84 height 16
click at [738, 85] on button "Web" at bounding box center [770, 79] width 88 height 33
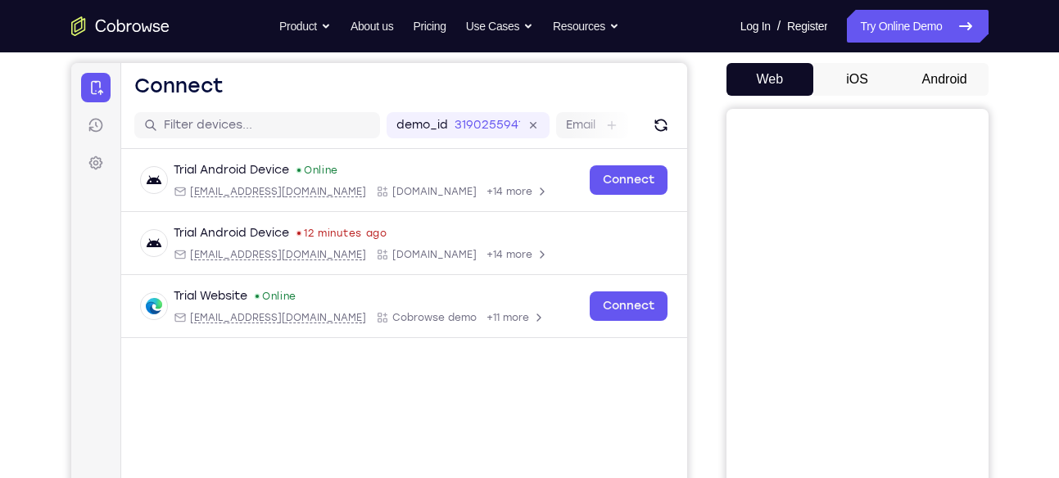
click at [935, 88] on button "Android" at bounding box center [945, 79] width 88 height 33
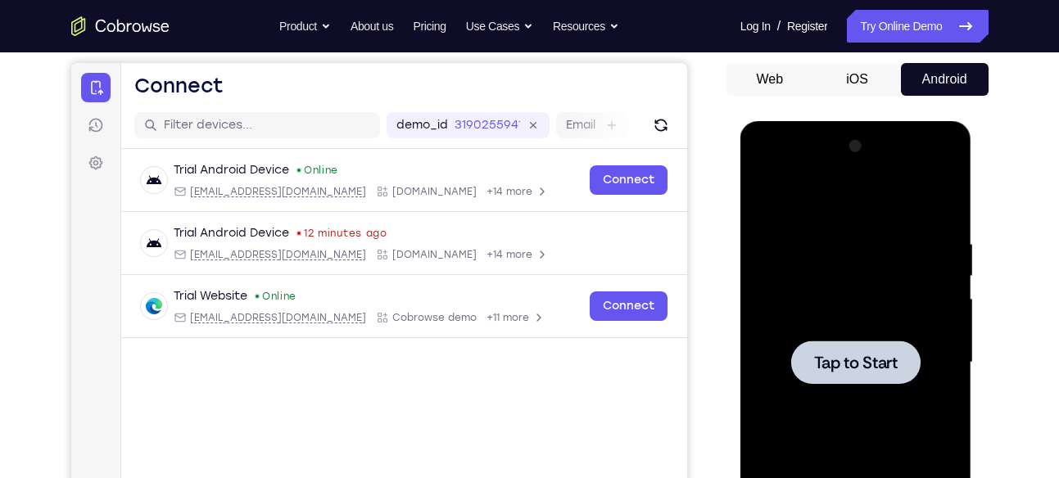
click at [847, 358] on span "Tap to Start" at bounding box center [856, 363] width 84 height 16
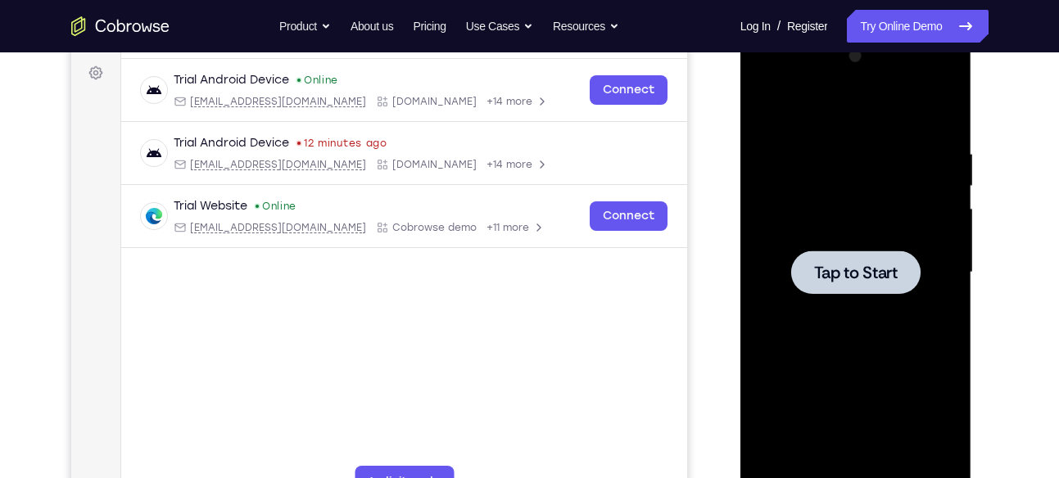
scroll to position [241, 0]
click at [840, 265] on span "Tap to Start" at bounding box center [856, 272] width 84 height 16
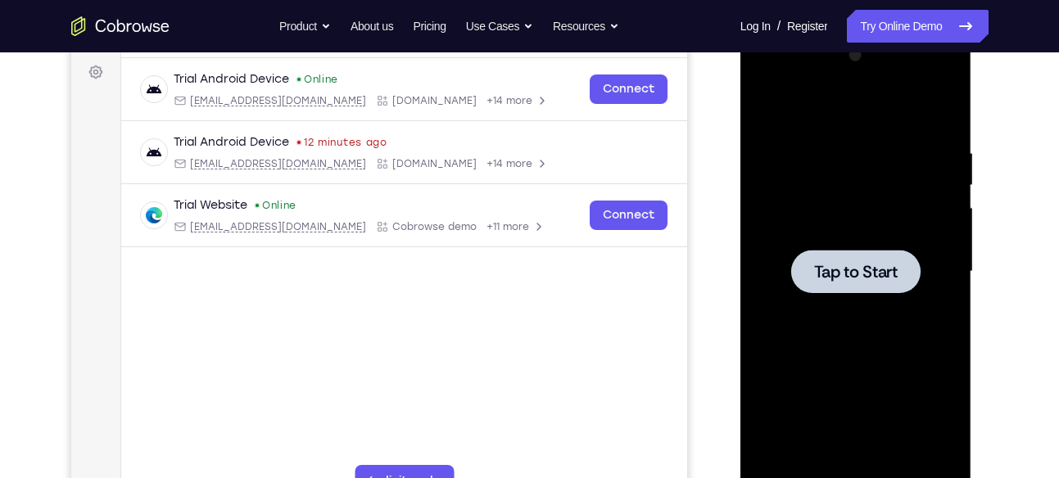
click at [839, 250] on div at bounding box center [855, 271] width 129 height 43
click at [844, 257] on div at bounding box center [855, 271] width 129 height 43
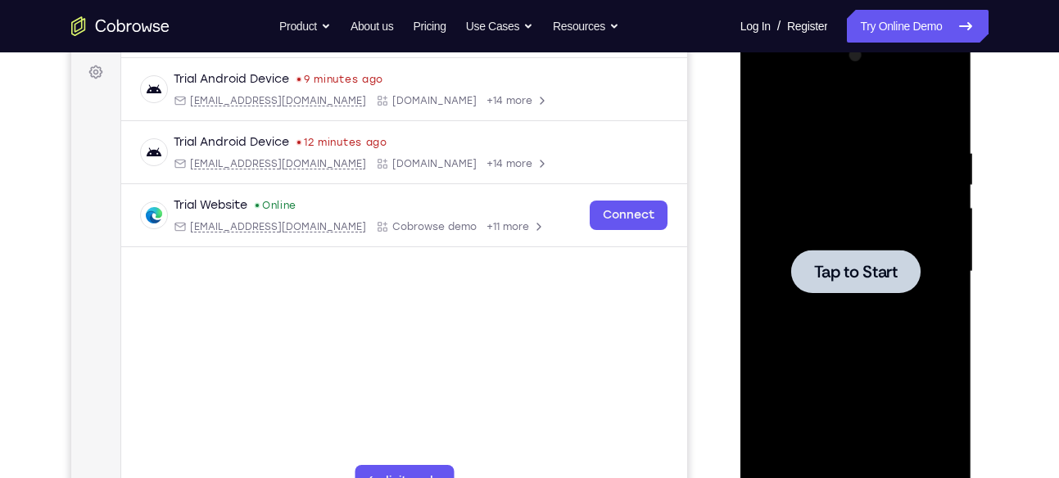
click at [844, 257] on div at bounding box center [855, 271] width 129 height 43
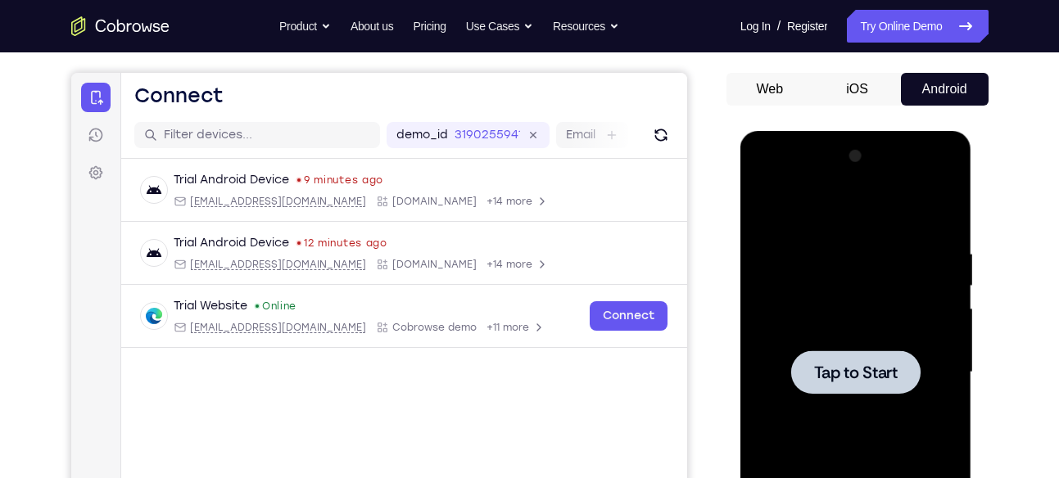
scroll to position [146, 0]
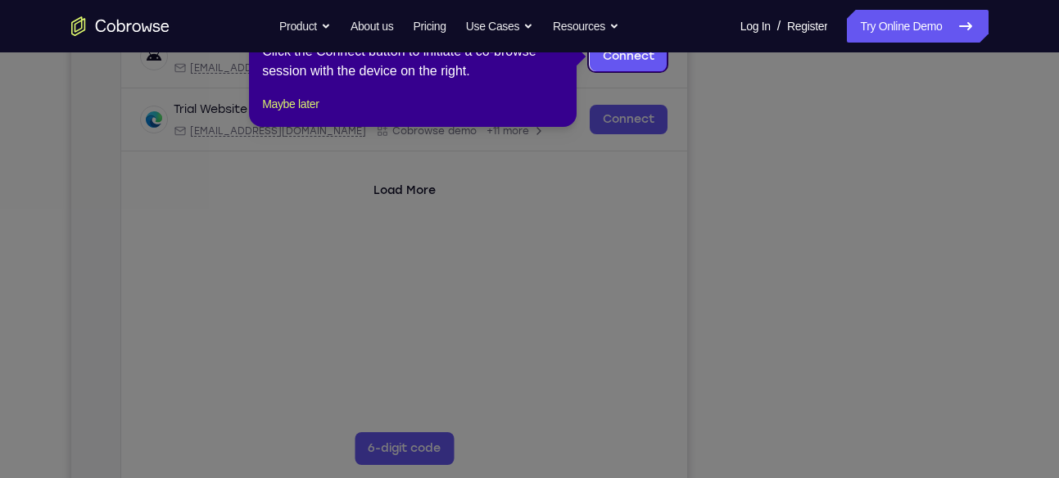
scroll to position [273, 0]
click at [307, 115] on button "Maybe later" at bounding box center [290, 105] width 56 height 20
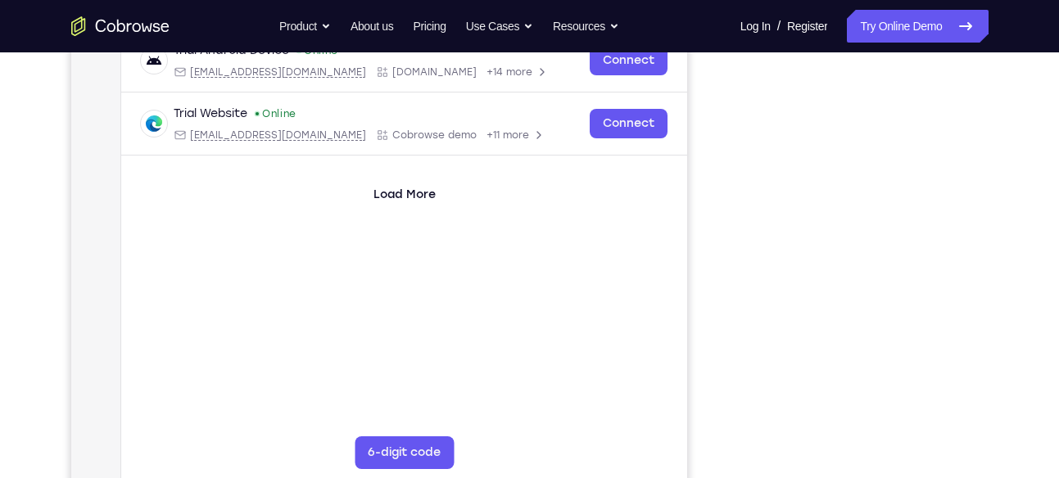
scroll to position [265, 0]
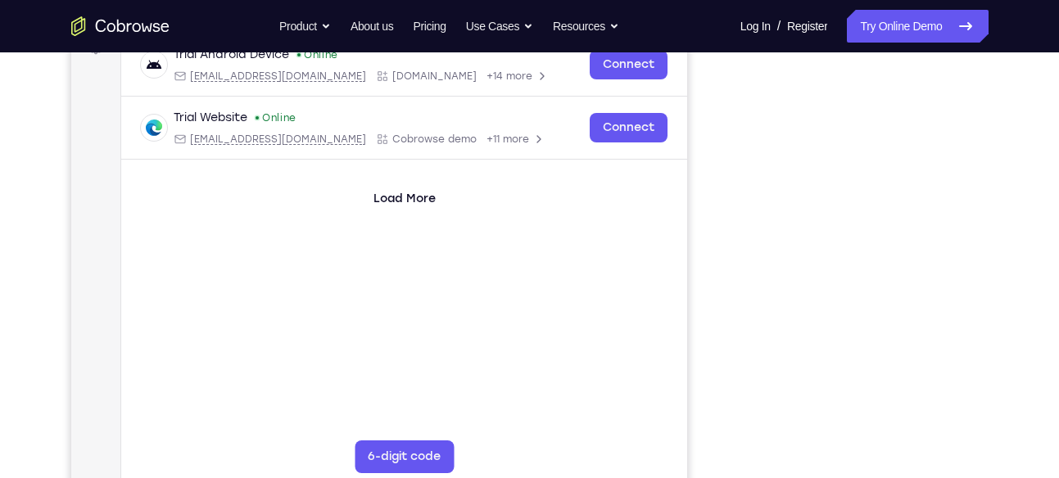
click at [997, 316] on div "Your Support Agent Your Customer Web iOS Android Next Steps We’d be happy to gi…" at bounding box center [530, 327] width 1048 height 1080
click at [998, 362] on div "Your Support Agent Your Customer Web iOS Android Next Steps We’d be happy to gi…" at bounding box center [530, 327] width 1048 height 1080
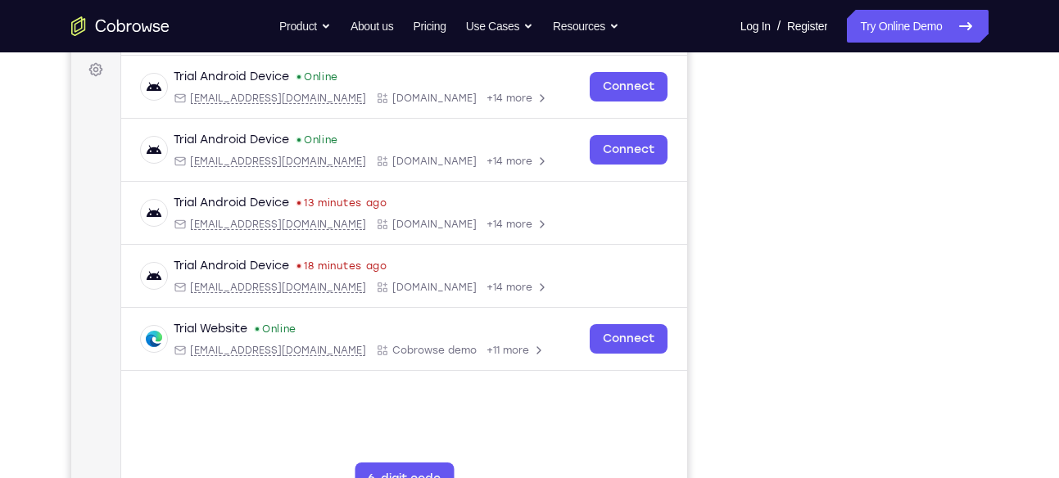
scroll to position [270, 0]
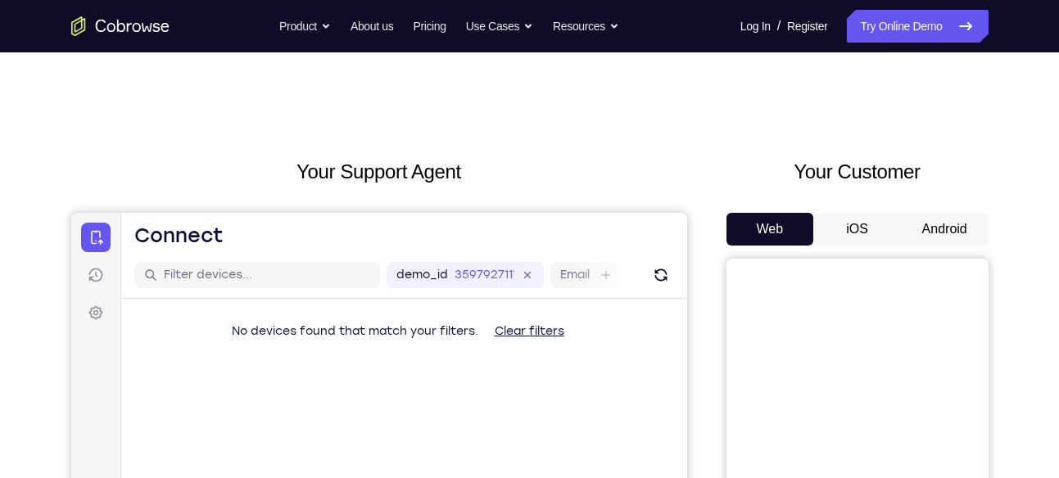
click at [949, 235] on button "Android" at bounding box center [945, 229] width 88 height 33
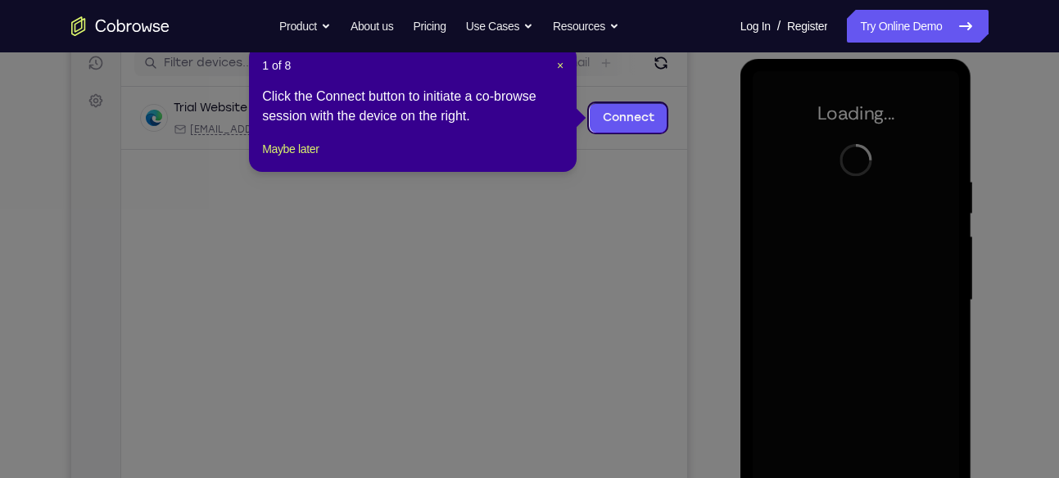
scroll to position [211, 0]
click at [314, 160] on button "Maybe later" at bounding box center [290, 150] width 56 height 20
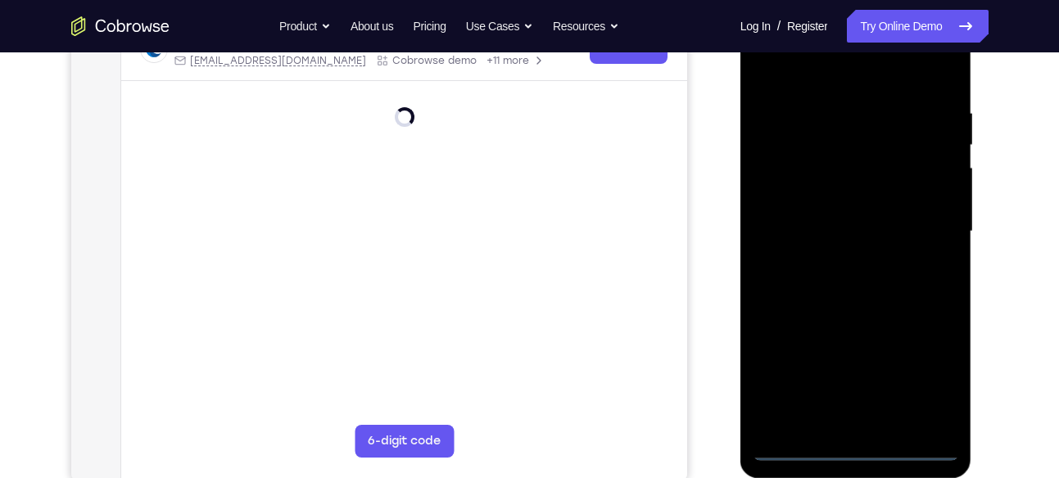
scroll to position [282, 0]
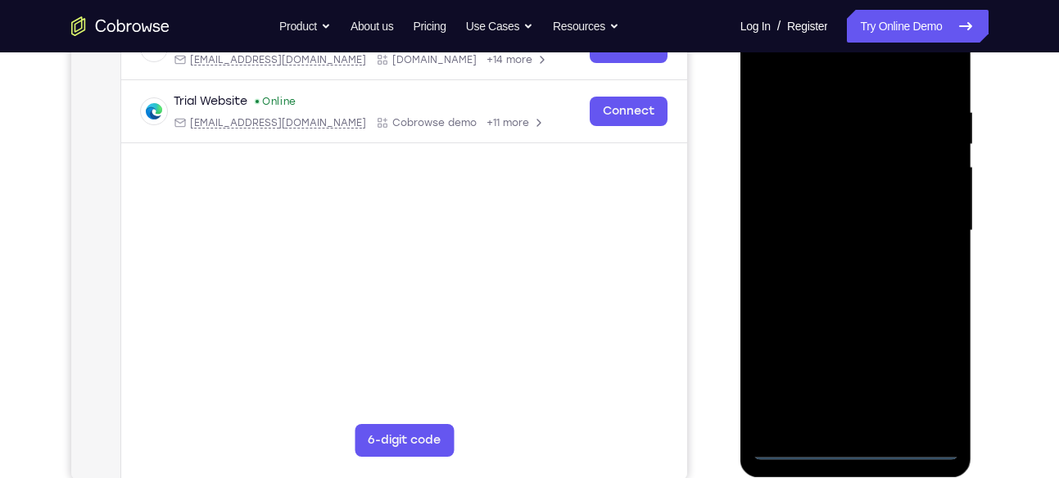
click at [856, 442] on div at bounding box center [855, 231] width 206 height 458
click at [933, 380] on div at bounding box center [855, 231] width 206 height 458
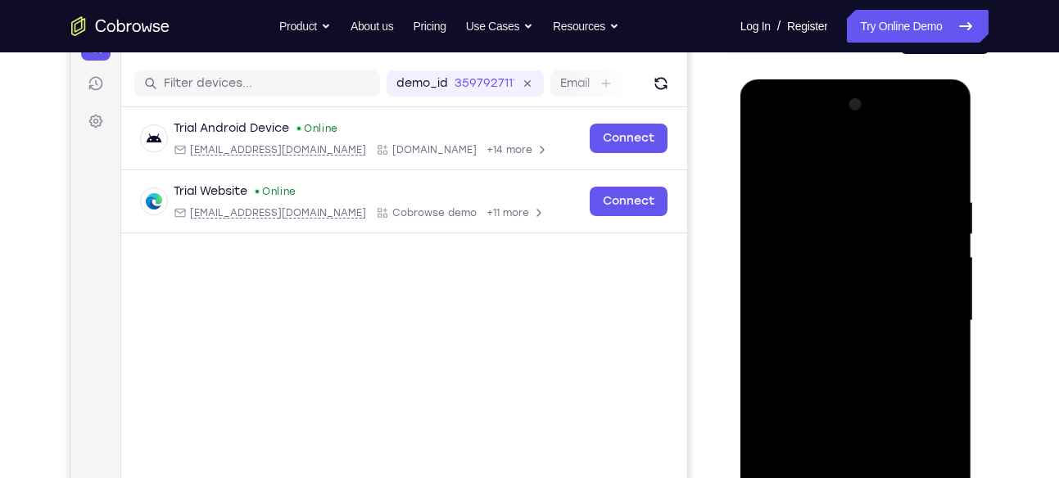
scroll to position [190, 0]
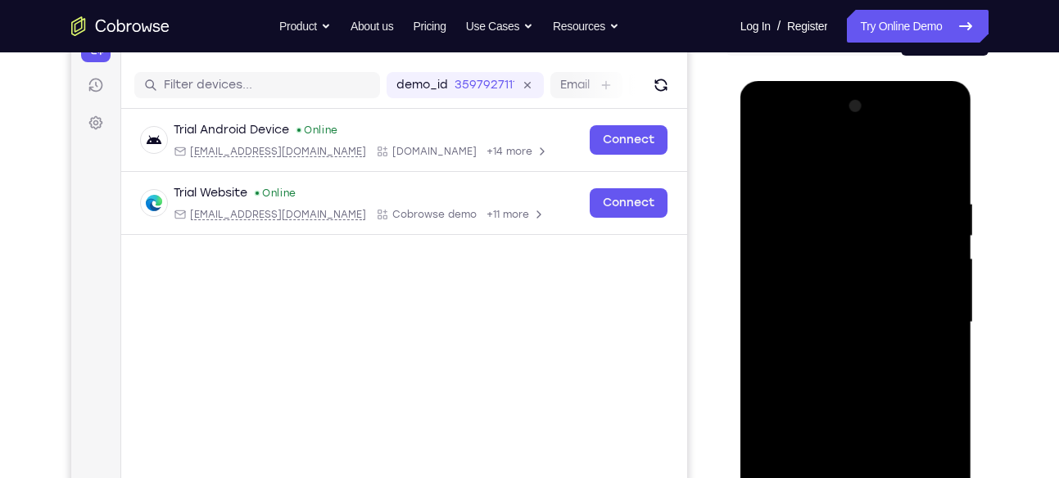
click at [769, 134] on div at bounding box center [855, 322] width 206 height 458
click at [917, 308] on div at bounding box center [855, 322] width 206 height 458
click at [839, 352] on div at bounding box center [855, 322] width 206 height 458
click at [873, 286] on div at bounding box center [855, 322] width 206 height 458
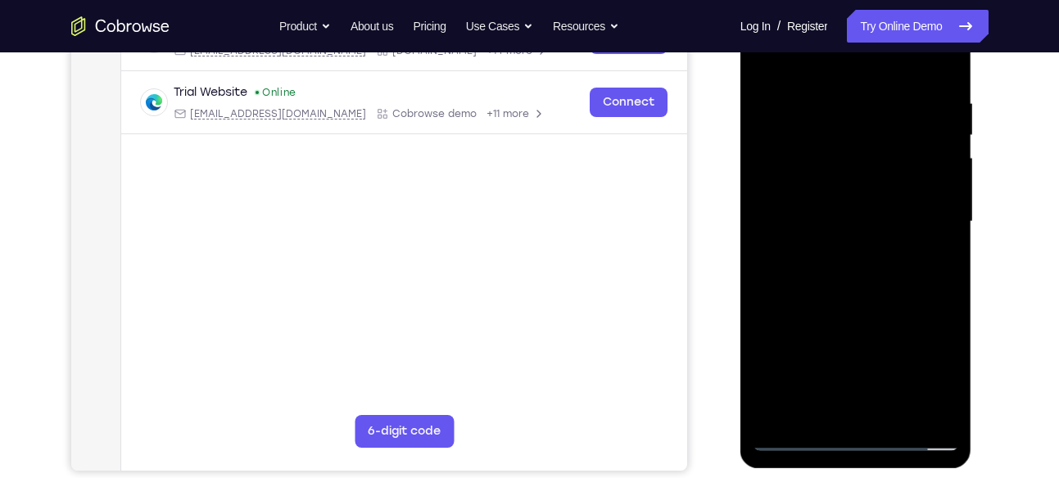
scroll to position [291, 0]
click at [860, 205] on div at bounding box center [855, 221] width 206 height 458
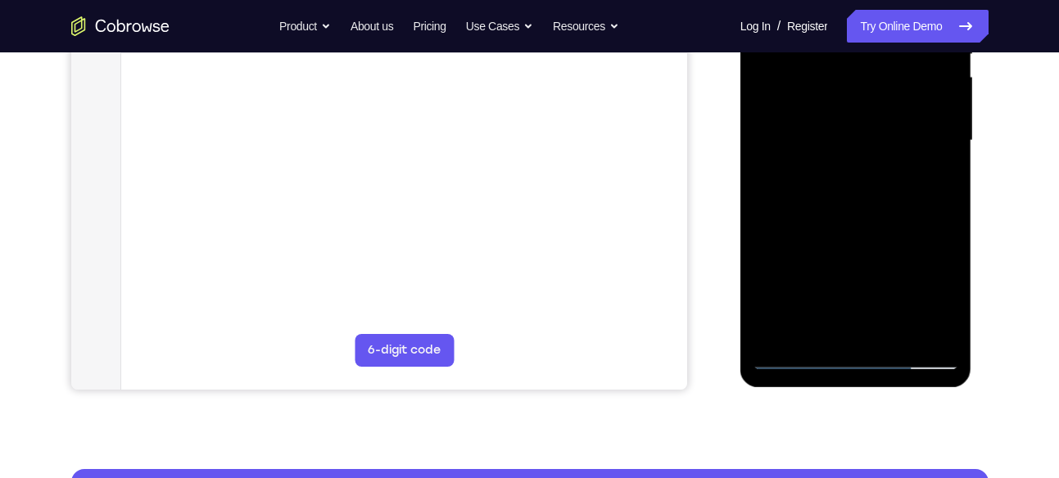
scroll to position [373, 0]
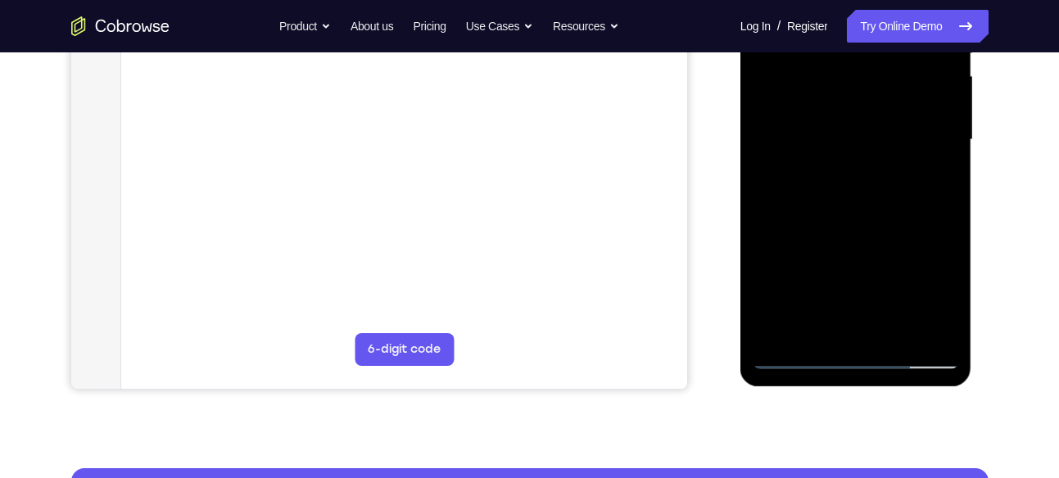
click at [943, 322] on div at bounding box center [855, 140] width 206 height 458
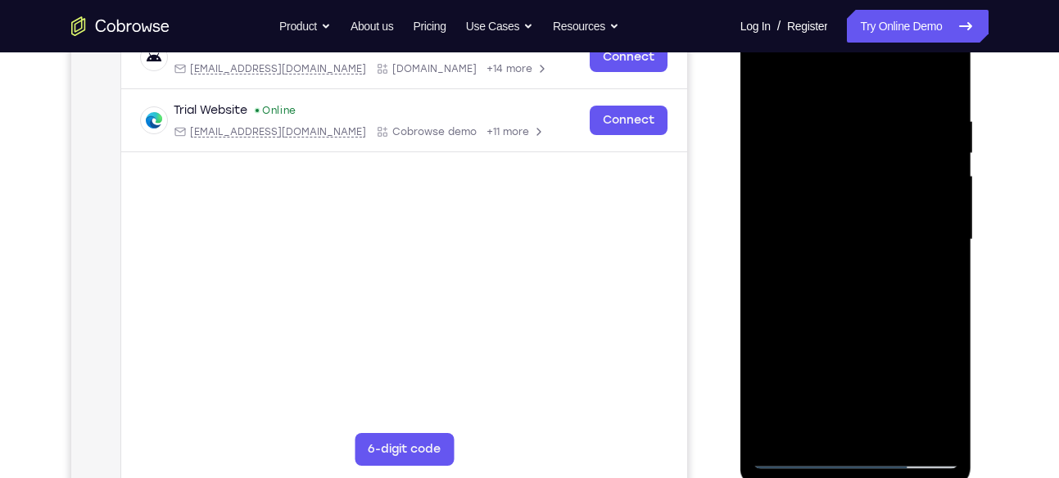
scroll to position [272, 0]
drag, startPoint x: 938, startPoint y: 205, endPoint x: 940, endPoint y: 189, distance: 15.6
click at [940, 189] on div at bounding box center [855, 240] width 206 height 458
click at [852, 201] on div at bounding box center [855, 240] width 206 height 458
click at [896, 430] on div at bounding box center [855, 240] width 206 height 458
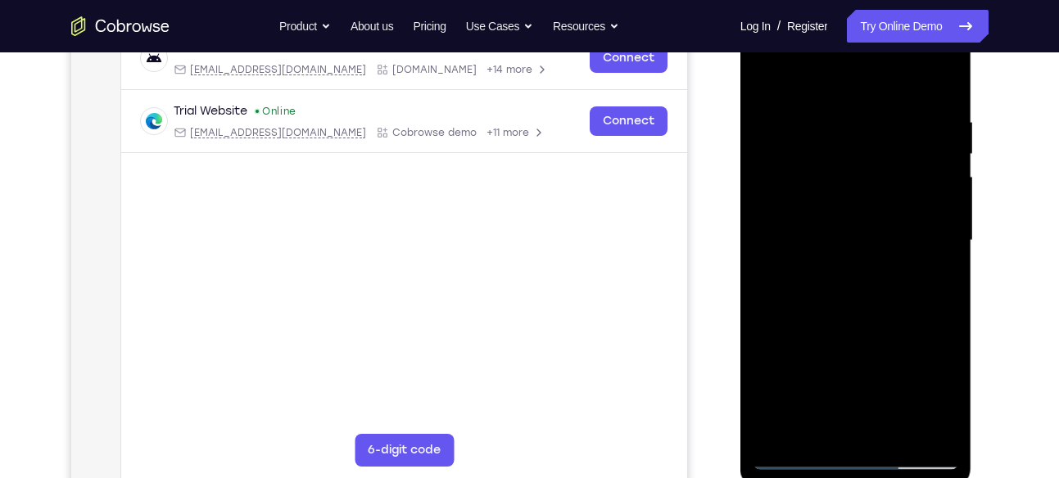
click at [945, 431] on div at bounding box center [855, 240] width 206 height 458
click at [951, 413] on div at bounding box center [855, 240] width 206 height 458
click at [894, 436] on div at bounding box center [855, 240] width 206 height 458
click at [888, 326] on div at bounding box center [855, 240] width 206 height 458
click at [771, 75] on div at bounding box center [855, 240] width 206 height 458
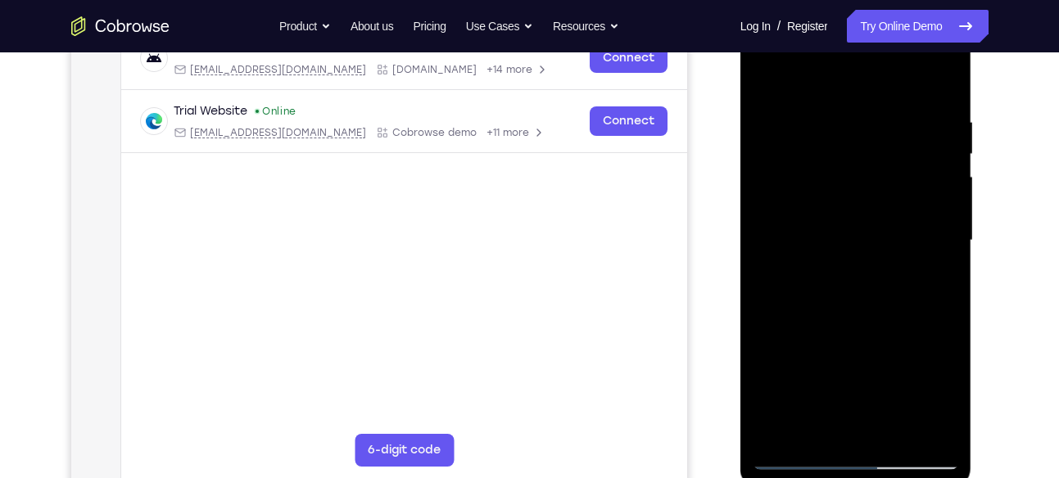
click at [946, 73] on div at bounding box center [855, 240] width 206 height 458
drag, startPoint x: 881, startPoint y: 237, endPoint x: 850, endPoint y: 133, distance: 109.3
click at [850, 133] on div at bounding box center [855, 240] width 206 height 458
click at [762, 75] on div at bounding box center [855, 240] width 206 height 458
drag, startPoint x: 903, startPoint y: 358, endPoint x: 893, endPoint y: 399, distance: 42.1
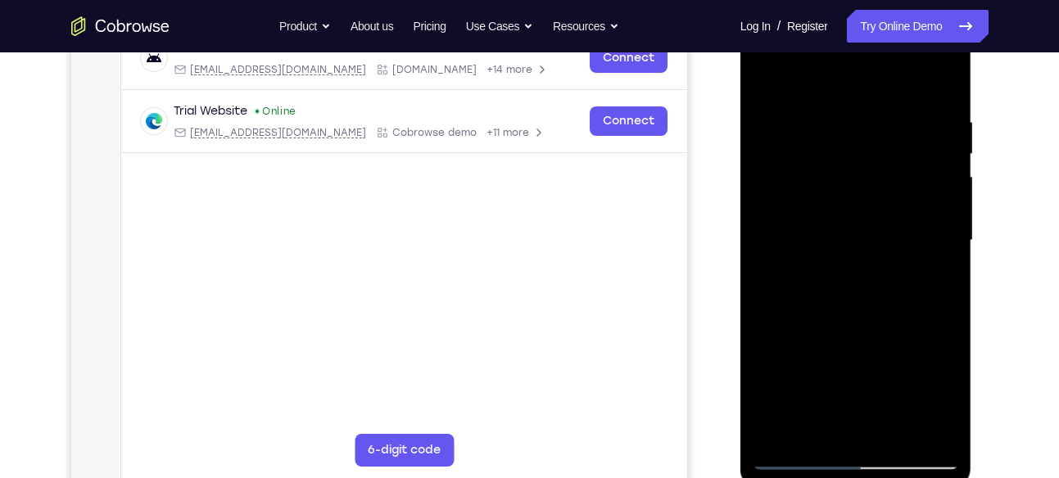
click at [893, 399] on div at bounding box center [855, 240] width 206 height 458
click at [892, 432] on div at bounding box center [855, 240] width 206 height 458
click at [796, 98] on div at bounding box center [855, 240] width 206 height 458
drag, startPoint x: 866, startPoint y: 219, endPoint x: 890, endPoint y: 287, distance: 72.8
click at [890, 287] on div at bounding box center [855, 240] width 206 height 458
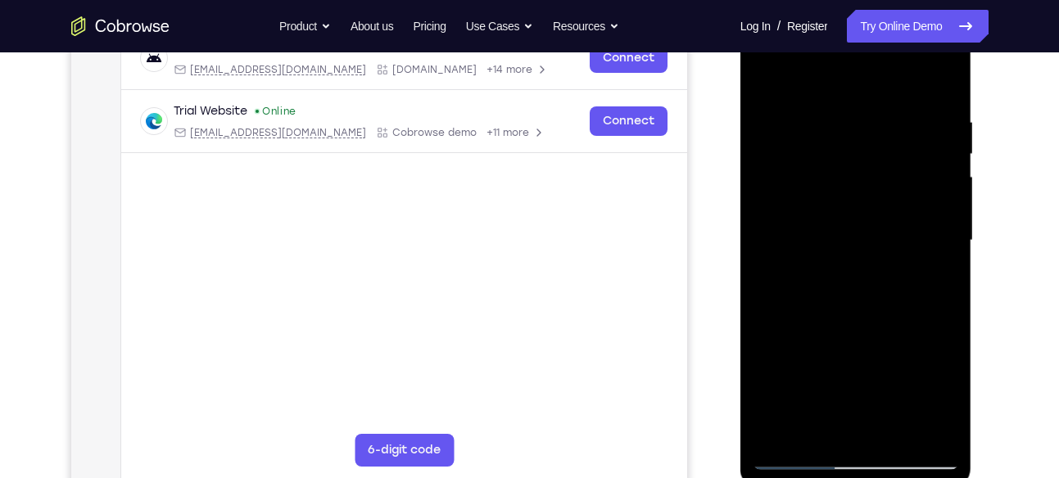
click at [838, 154] on div at bounding box center [855, 240] width 206 height 458
click at [932, 275] on div at bounding box center [855, 240] width 206 height 458
click at [770, 83] on div at bounding box center [855, 240] width 206 height 458
click at [834, 263] on div at bounding box center [855, 240] width 206 height 458
click at [933, 284] on div at bounding box center [855, 240] width 206 height 458
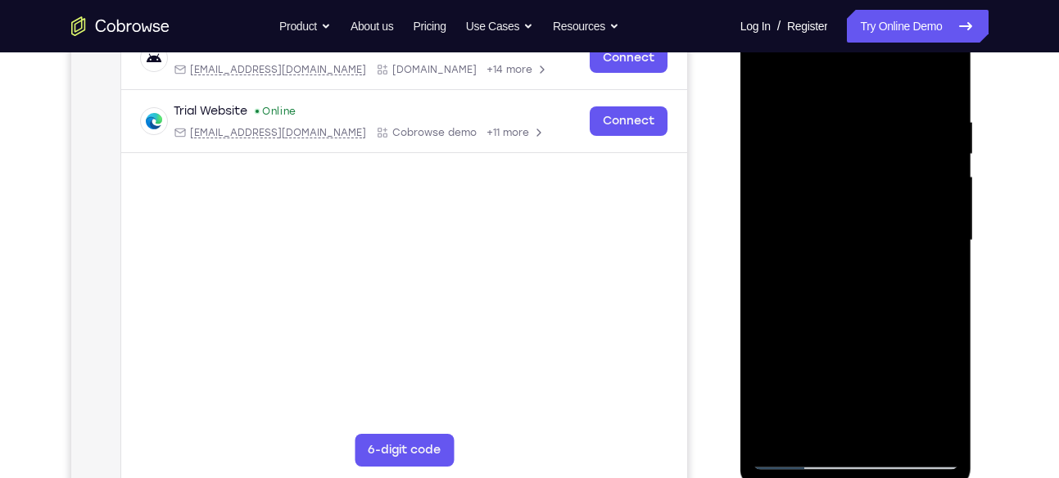
click at [767, 78] on div at bounding box center [855, 240] width 206 height 458
